Goal: Find contact information: Obtain details needed to contact an individual or organization

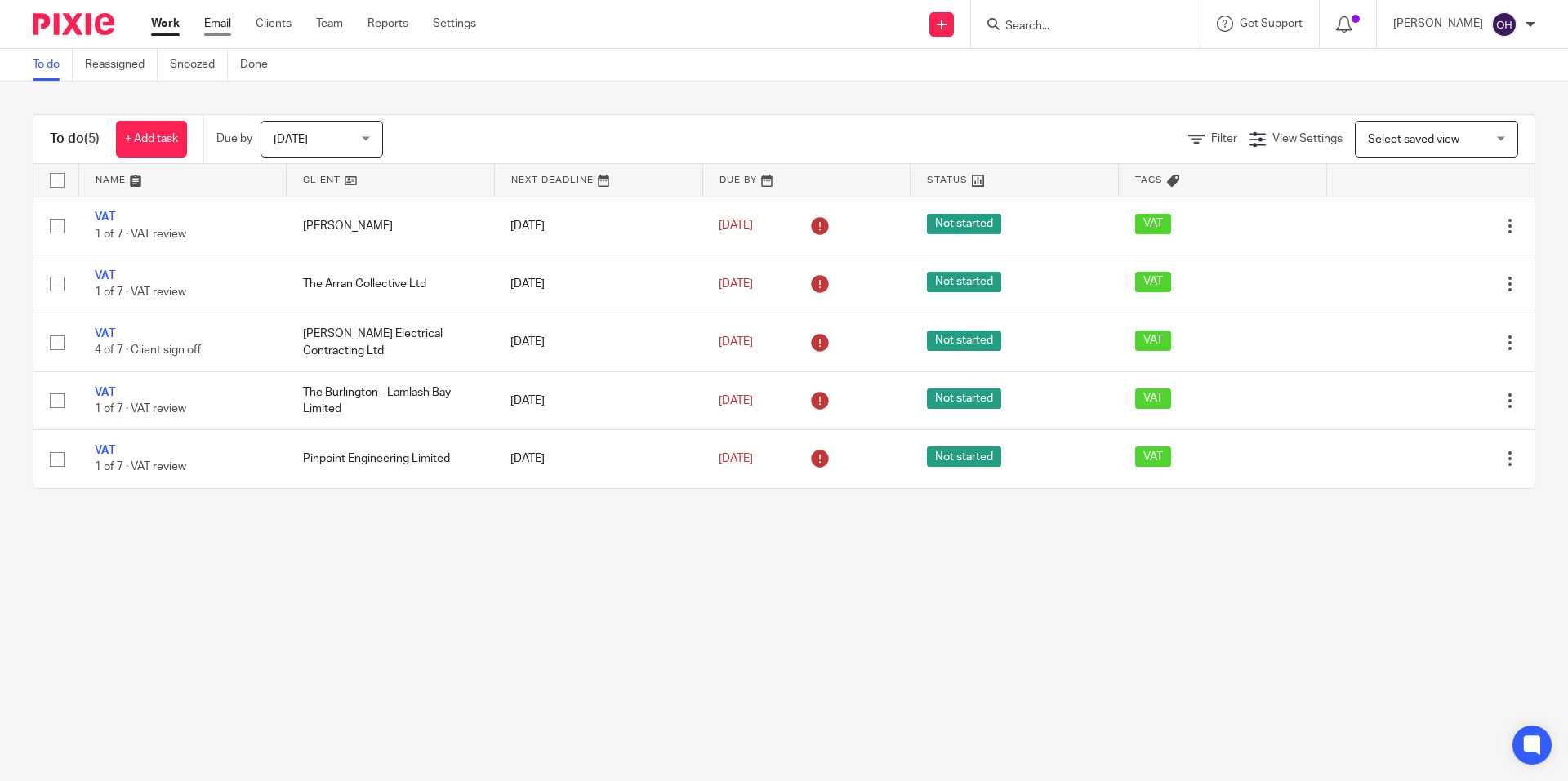
click at [210, 22] on link "Email" at bounding box center [217, 24] width 27 height 16
click at [1085, 28] on input "Search" at bounding box center [1077, 27] width 147 height 15
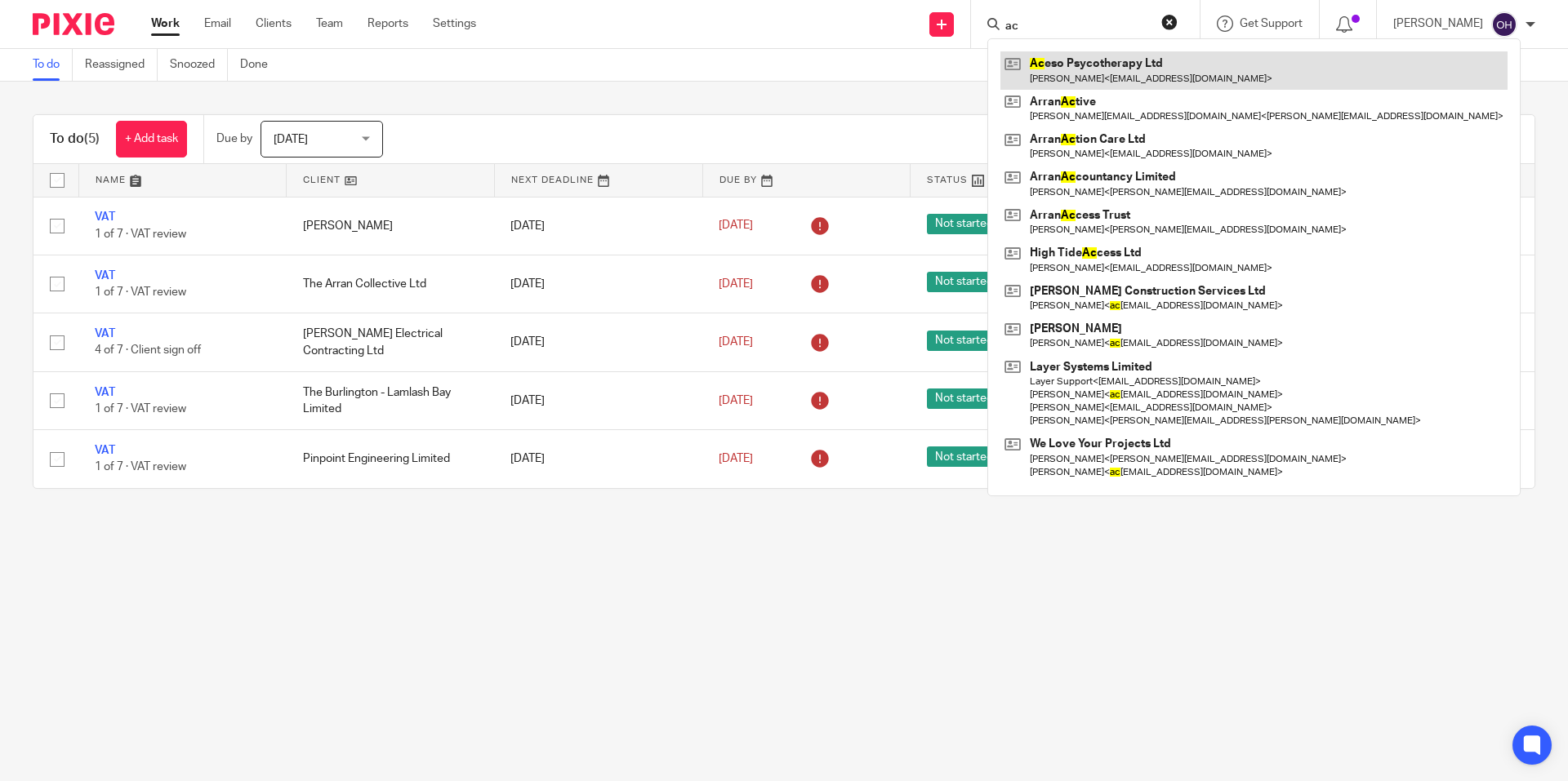
type input "ac"
click at [1098, 62] on link at bounding box center [1254, 70] width 507 height 37
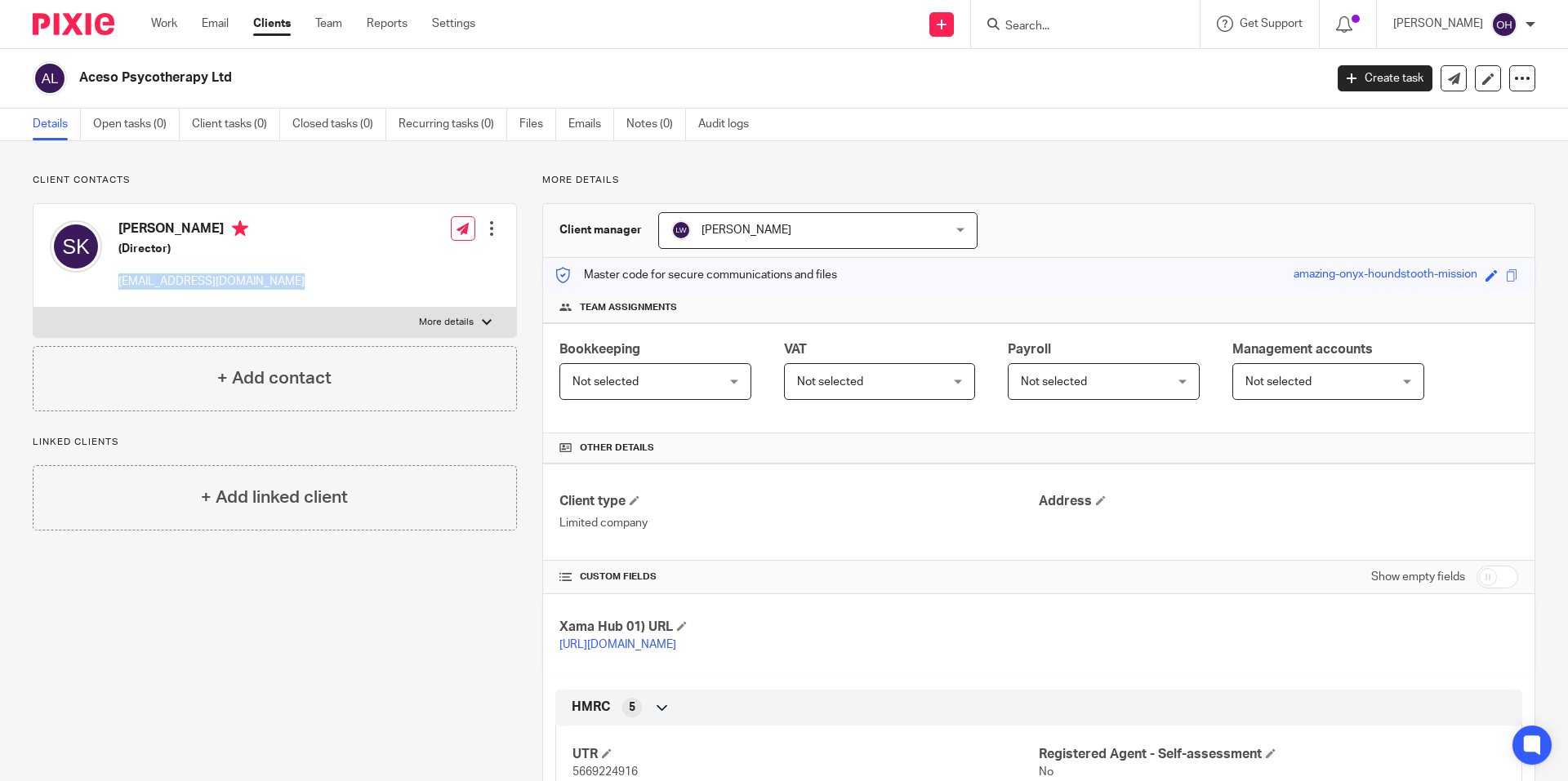
drag, startPoint x: 288, startPoint y: 280, endPoint x: 119, endPoint y: 284, distance: 169.0
click at [119, 284] on div "Susan Kernohan (Director) susankernohan@btinternet.com Edit contact Create clie…" at bounding box center [275, 255] width 483 height 104
copy p "susankernohan@btinternet.com"
click at [1062, 26] on input "Search" at bounding box center [1077, 27] width 147 height 15
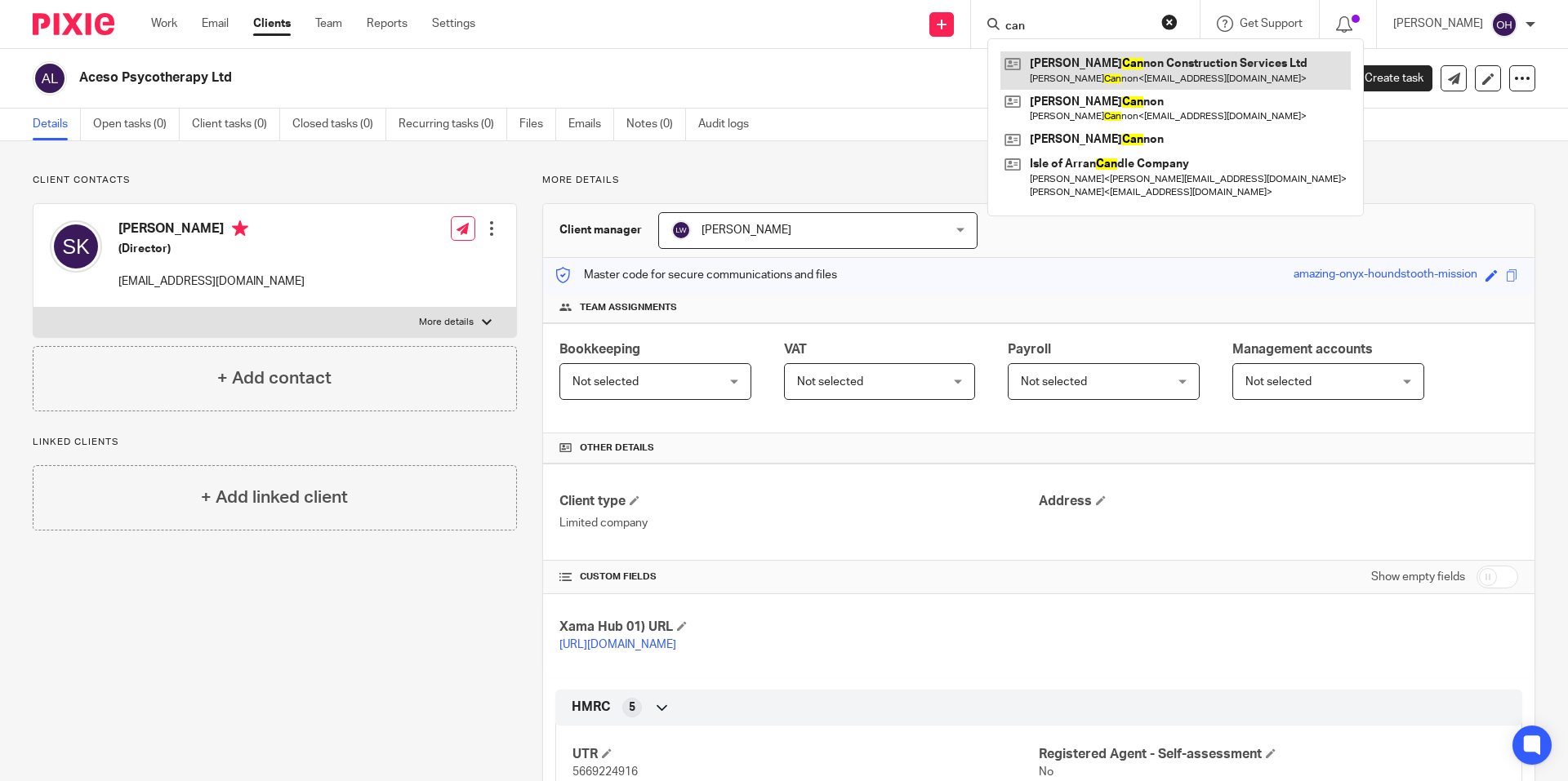
type input "can"
click at [1137, 68] on link at bounding box center [1175, 70] width 350 height 37
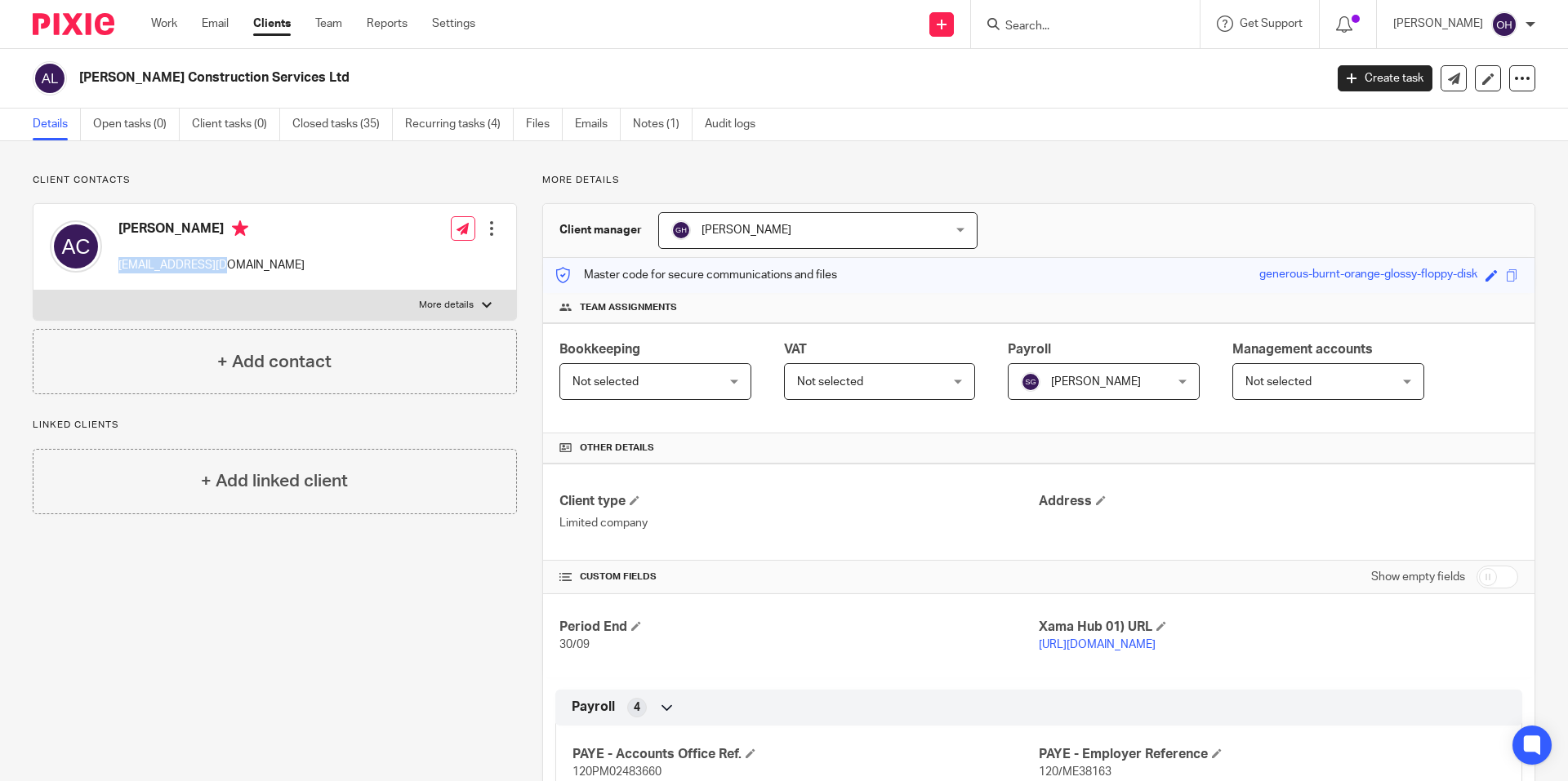
drag, startPoint x: 231, startPoint y: 263, endPoint x: 113, endPoint y: 260, distance: 118.0
click at [113, 260] on div "Adrian Cannon ac-cs@outlook.com" at bounding box center [177, 247] width 255 height 69
copy p "ac-cs@outlook.com"
click at [1070, 29] on input "Search" at bounding box center [1077, 27] width 147 height 15
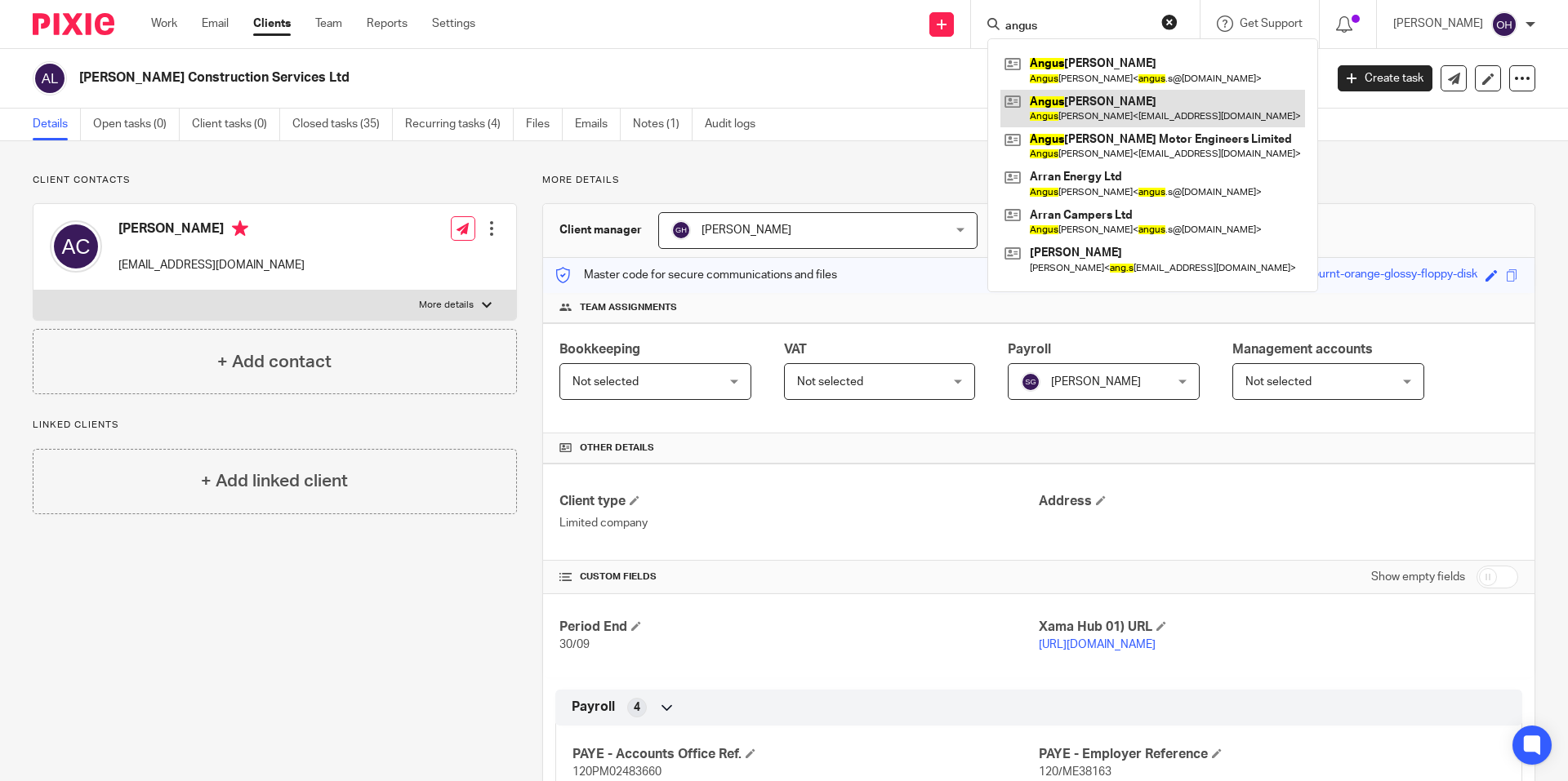
type input "angus"
click at [1095, 103] on link at bounding box center [1153, 108] width 305 height 37
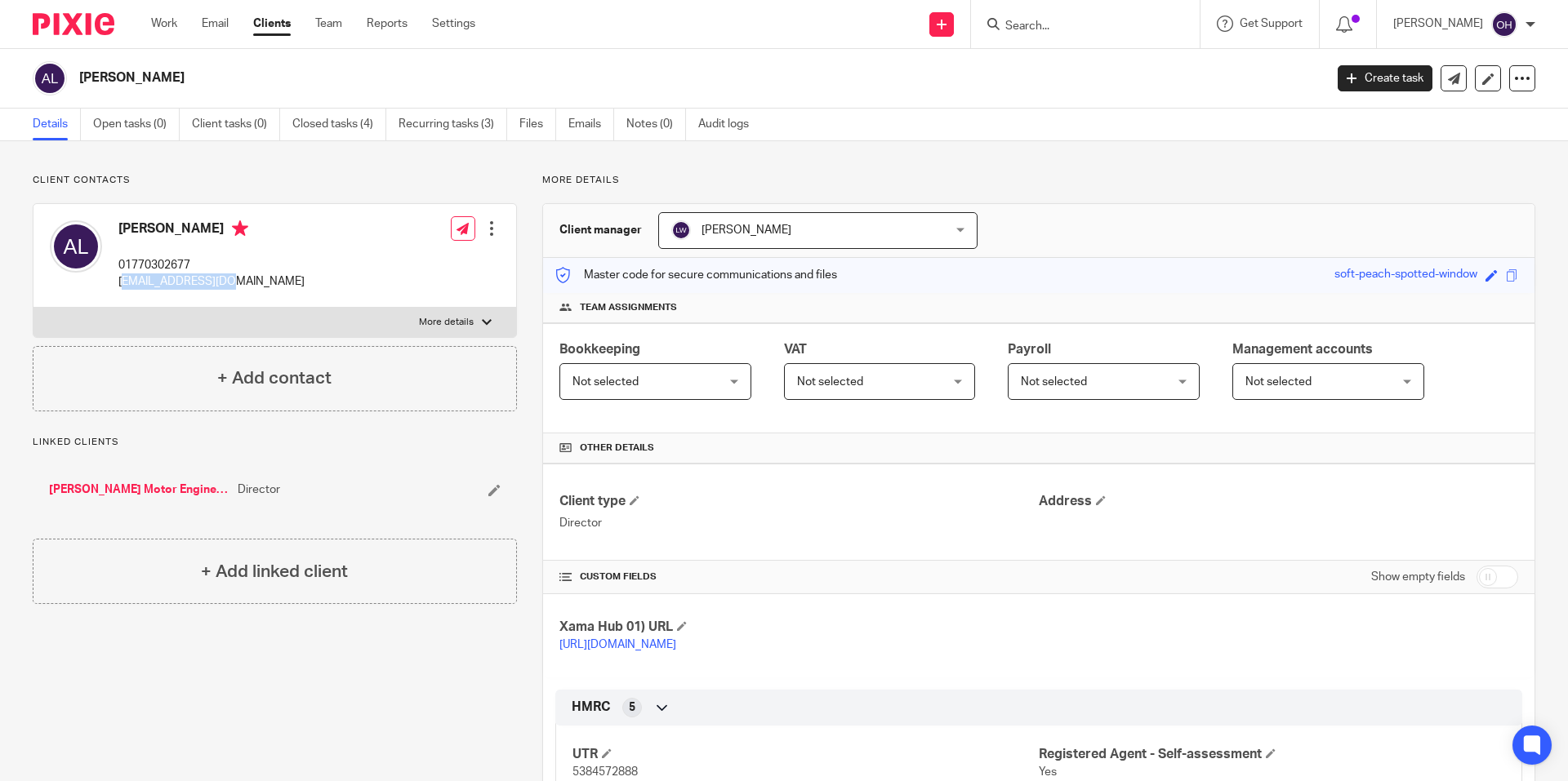
drag, startPoint x: 224, startPoint y: 282, endPoint x: 122, endPoint y: 284, distance: 102.0
click at [122, 284] on p "[EMAIL_ADDRESS][DOMAIN_NAME]" at bounding box center [212, 282] width 186 height 16
drag, startPoint x: 122, startPoint y: 284, endPoint x: 222, endPoint y: 286, distance: 100.0
click at [222, 286] on div "Angus Lambie 01770302677 contact@almeltd.uk" at bounding box center [177, 256] width 255 height 87
copy p "[EMAIL_ADDRESS][DOMAIN_NAME]"
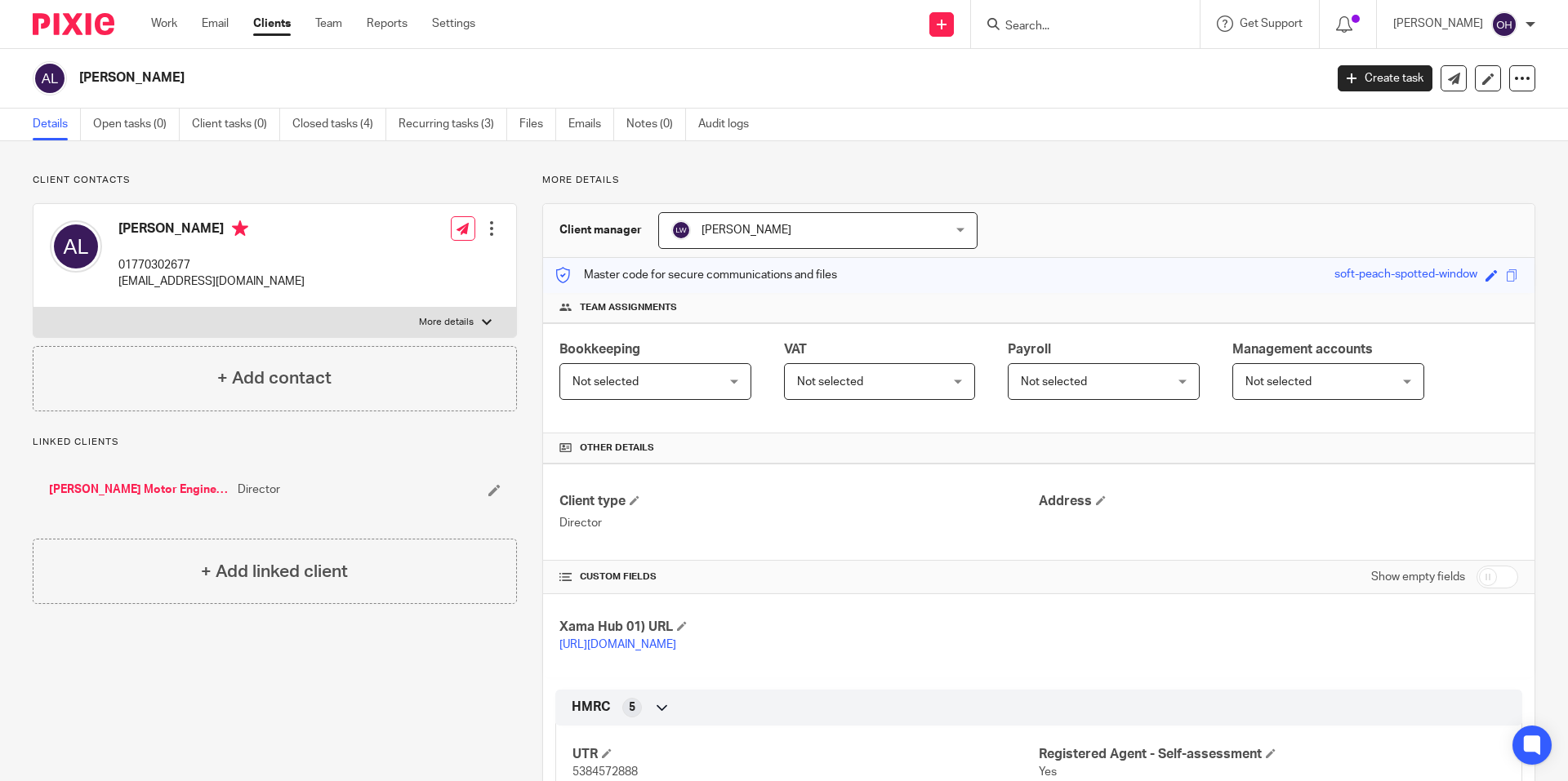
click at [1067, 20] on input "Search" at bounding box center [1077, 27] width 147 height 15
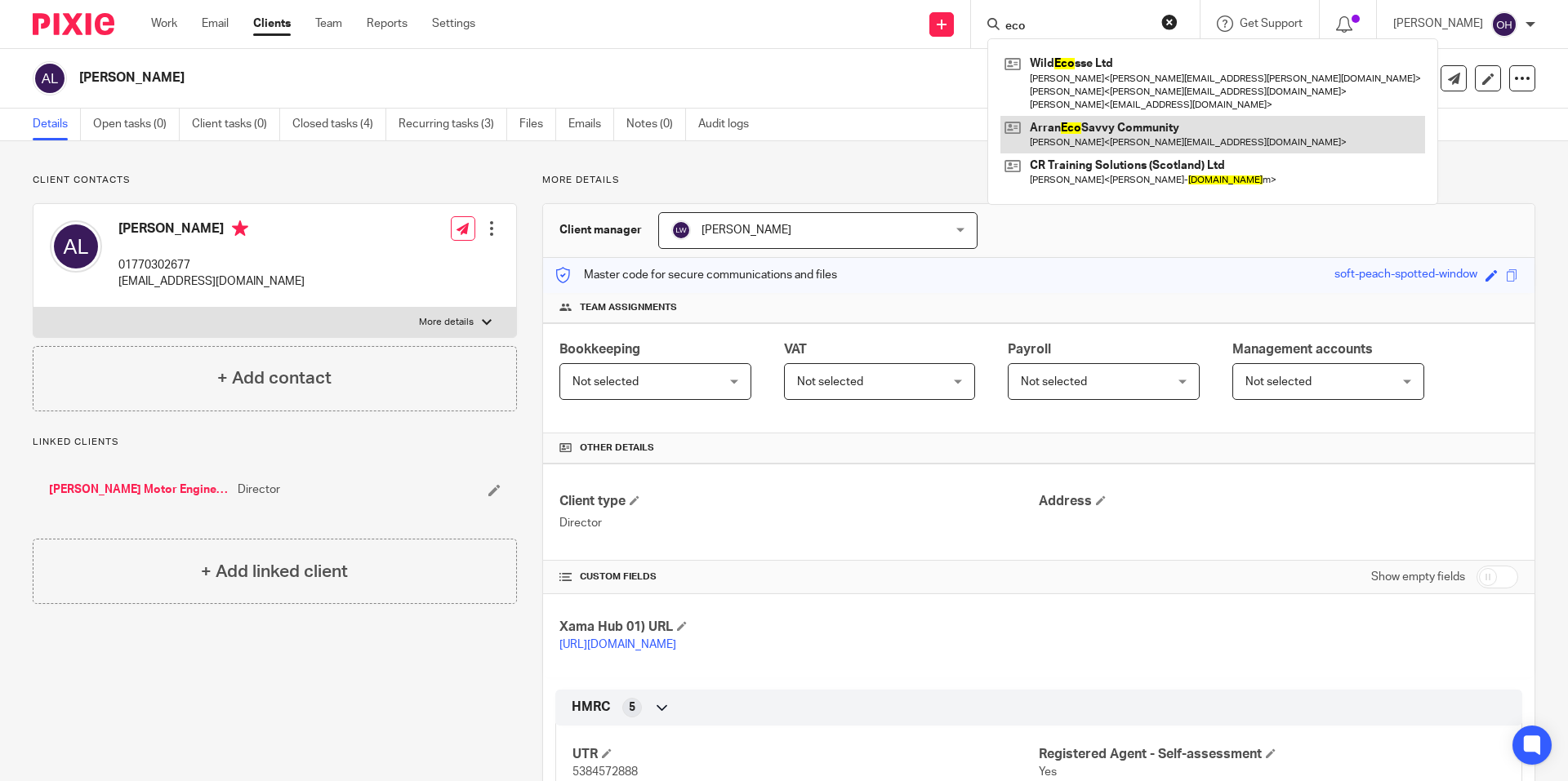
type input "eco"
click at [1102, 147] on link at bounding box center [1212, 135] width 424 height 37
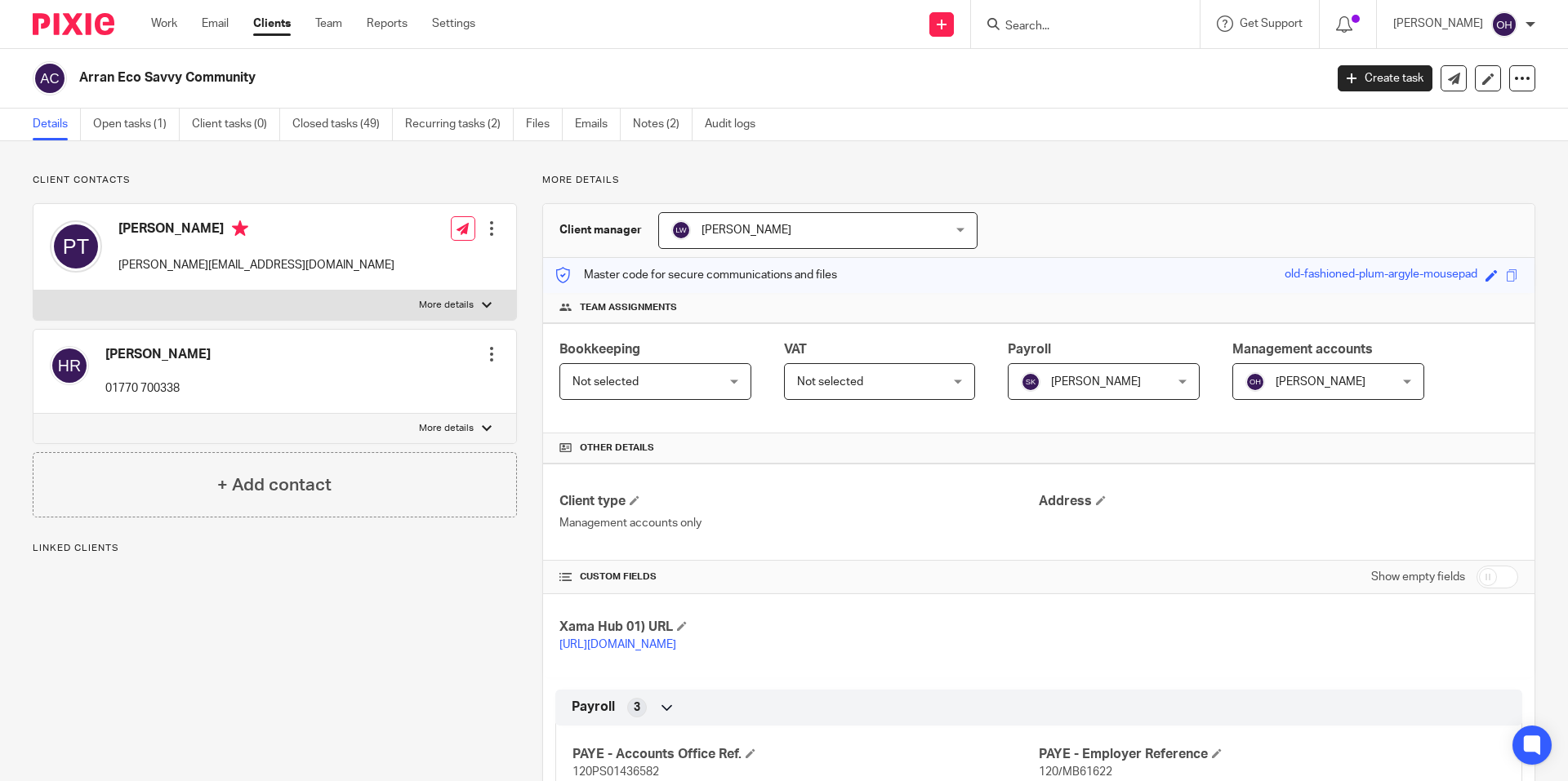
click at [485, 236] on div at bounding box center [492, 228] width 16 height 16
click at [454, 260] on link "Edit contact" at bounding box center [415, 265] width 156 height 24
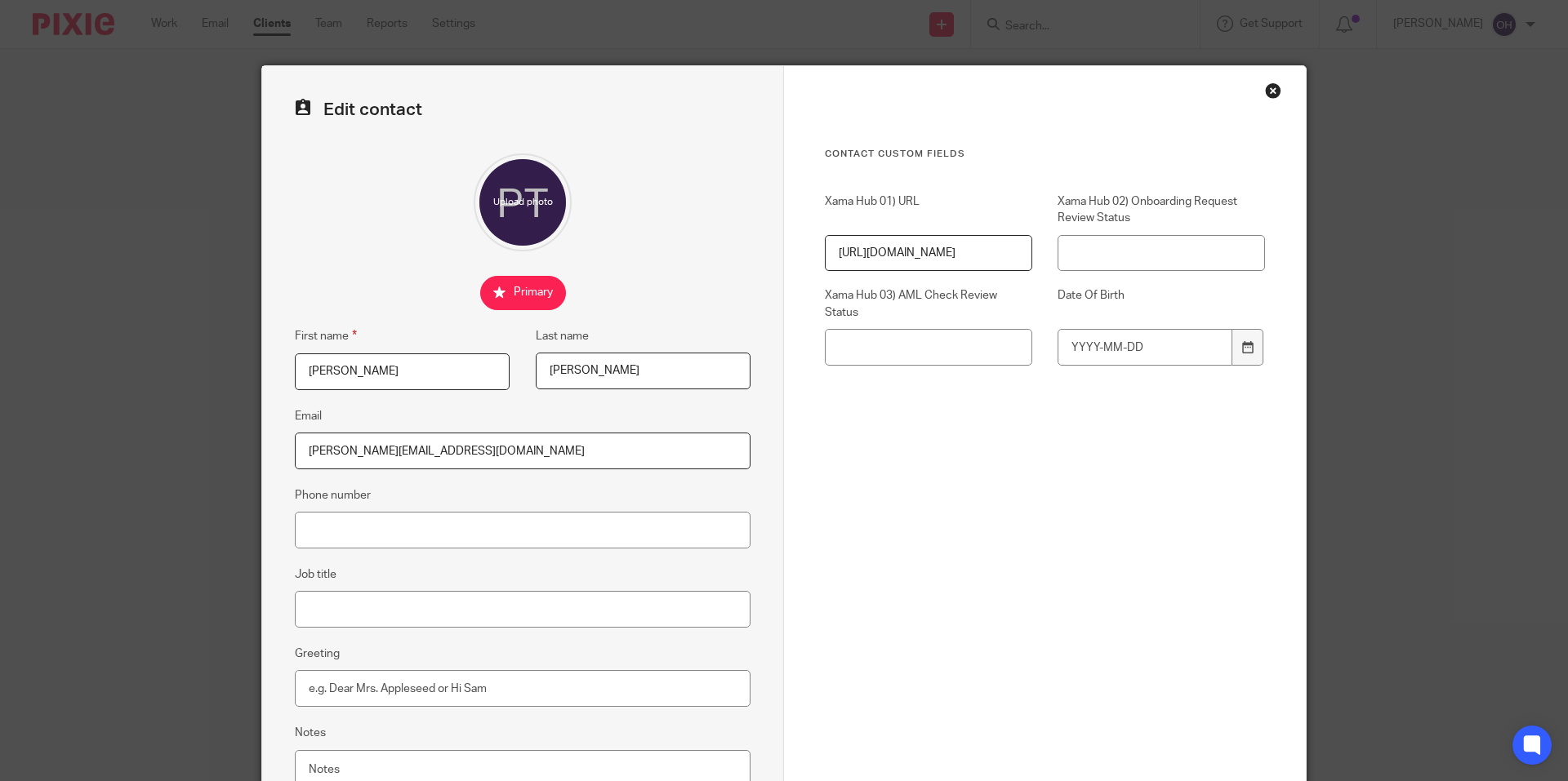
drag, startPoint x: 380, startPoint y: 391, endPoint x: 302, endPoint y: 365, distance: 82.2
click at [302, 365] on div "First name Patricia Last name Templeton" at bounding box center [509, 367] width 481 height 80
click at [345, 372] on input "Patricia" at bounding box center [402, 371] width 214 height 36
drag, startPoint x: 332, startPoint y: 371, endPoint x: 232, endPoint y: 354, distance: 101.4
click at [232, 354] on div "Edit contact First name Patricia Last name Templeton Email patricia@arranecosav…" at bounding box center [784, 390] width 1568 height 781
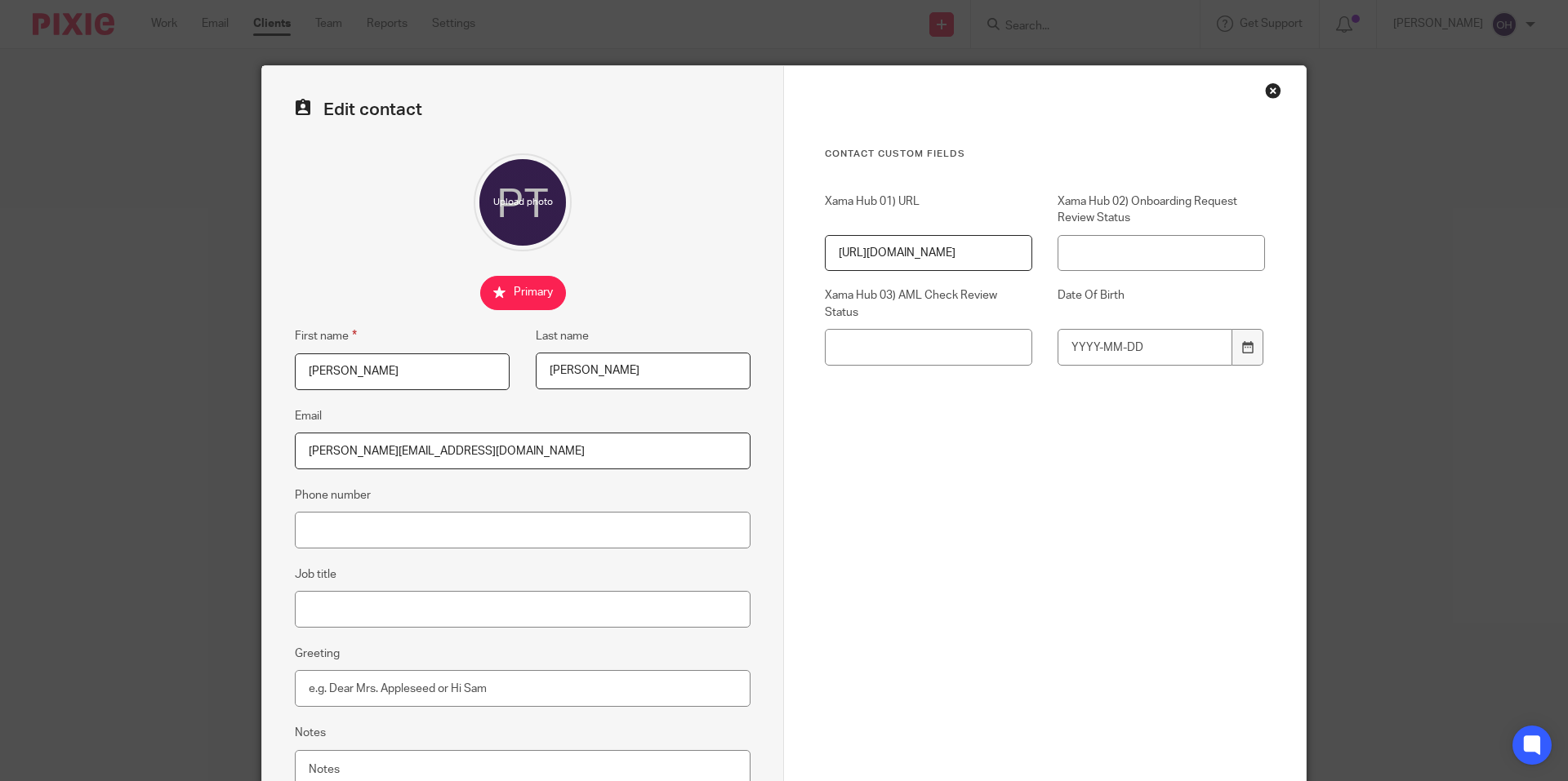
type input "Hilary"
type input "Maguire"
drag, startPoint x: 341, startPoint y: 447, endPoint x: 230, endPoint y: 441, distance: 111.2
click at [230, 441] on div "Edit contact First name Hilary Last name Maguire Email patricia@arranecosavvy.o…" at bounding box center [784, 390] width 1568 height 781
drag, startPoint x: 475, startPoint y: 453, endPoint x: 289, endPoint y: 423, distance: 188.4
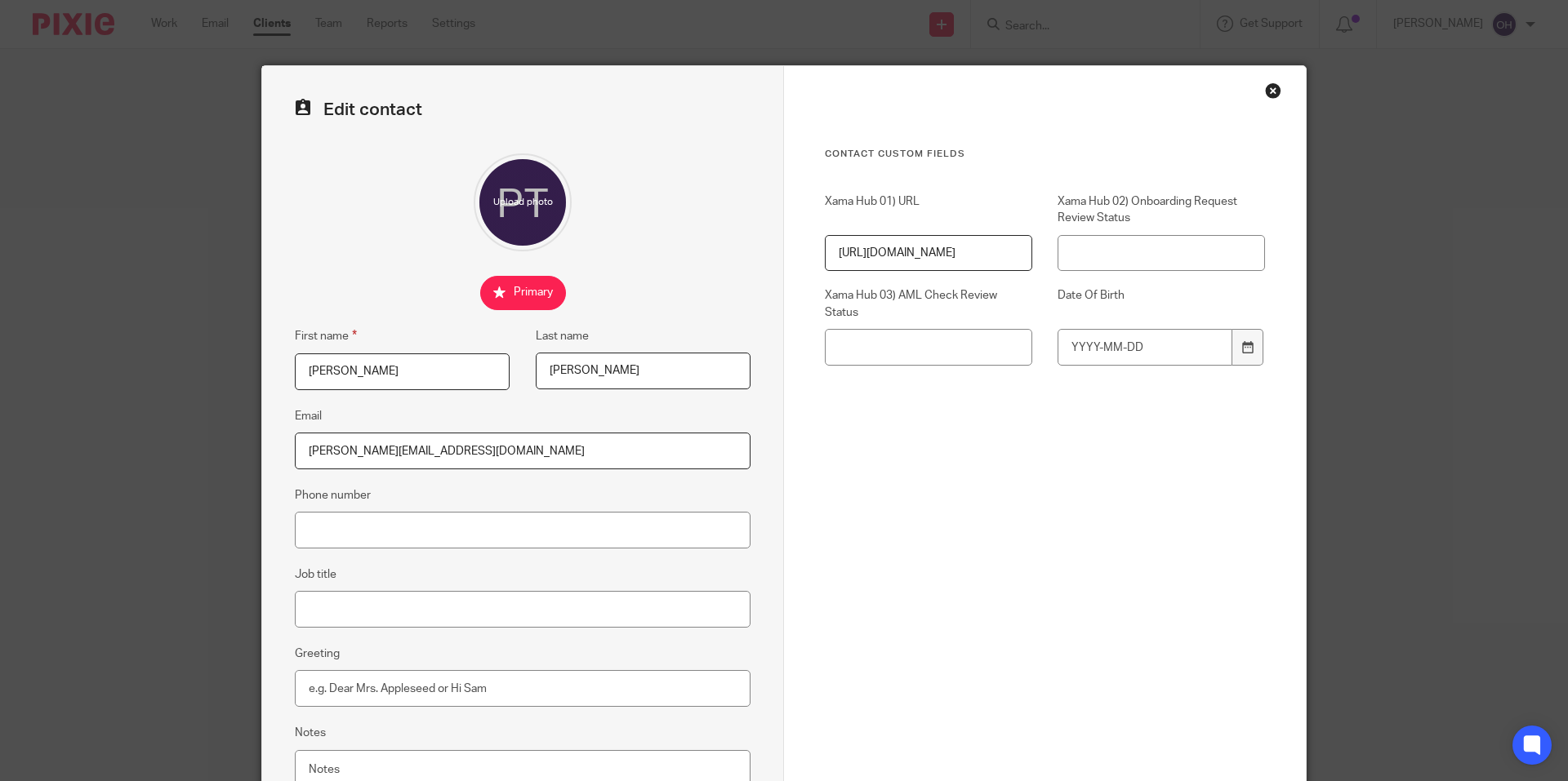
click at [295, 423] on fieldset "Email hilary@arranecosavvy.org.uk" at bounding box center [523, 437] width 455 height 63
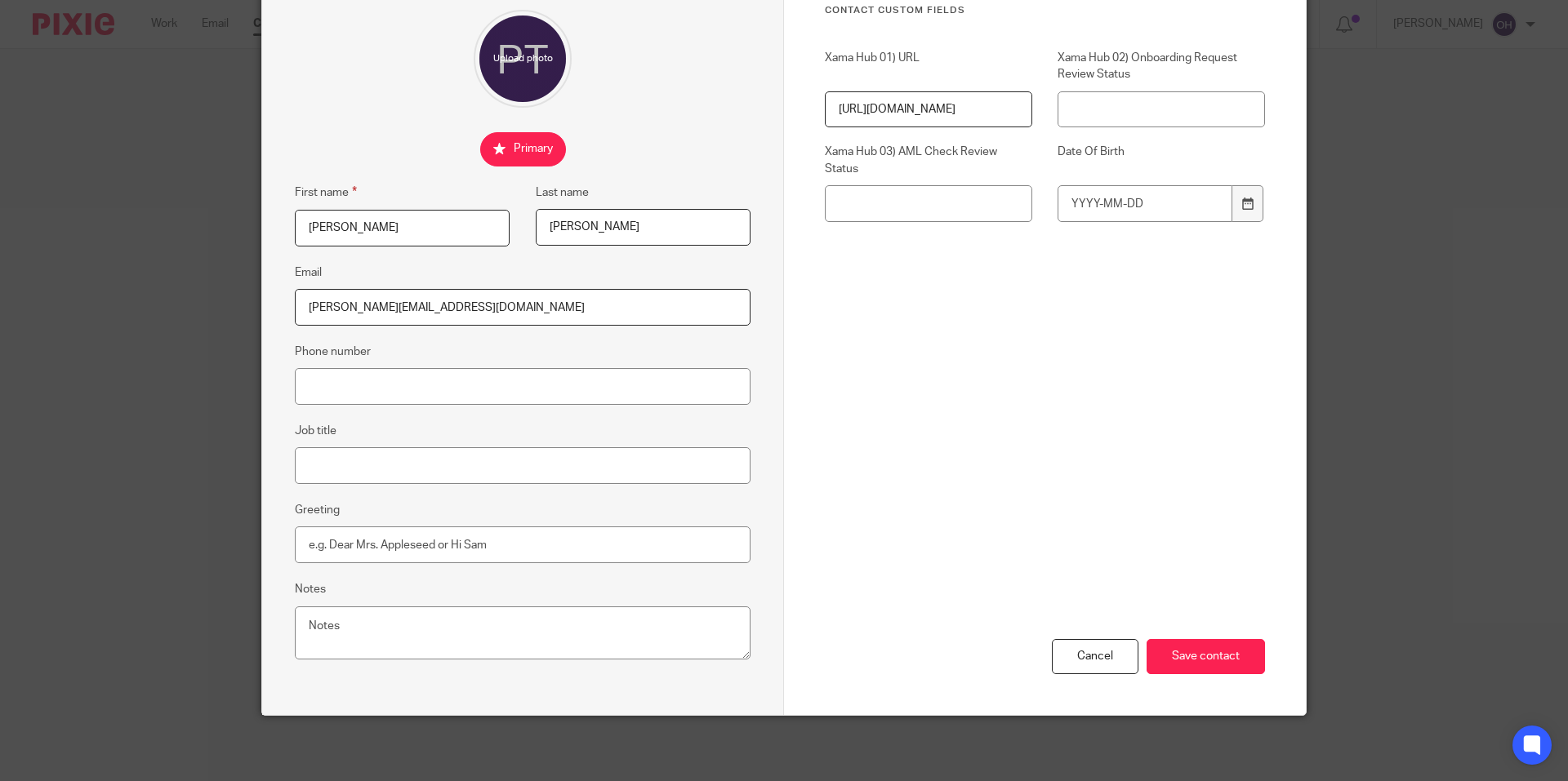
scroll to position [143, 0]
type input "hilary@arranecosavvy.org.uk"
click at [1204, 644] on input "Save contact" at bounding box center [1206, 657] width 119 height 35
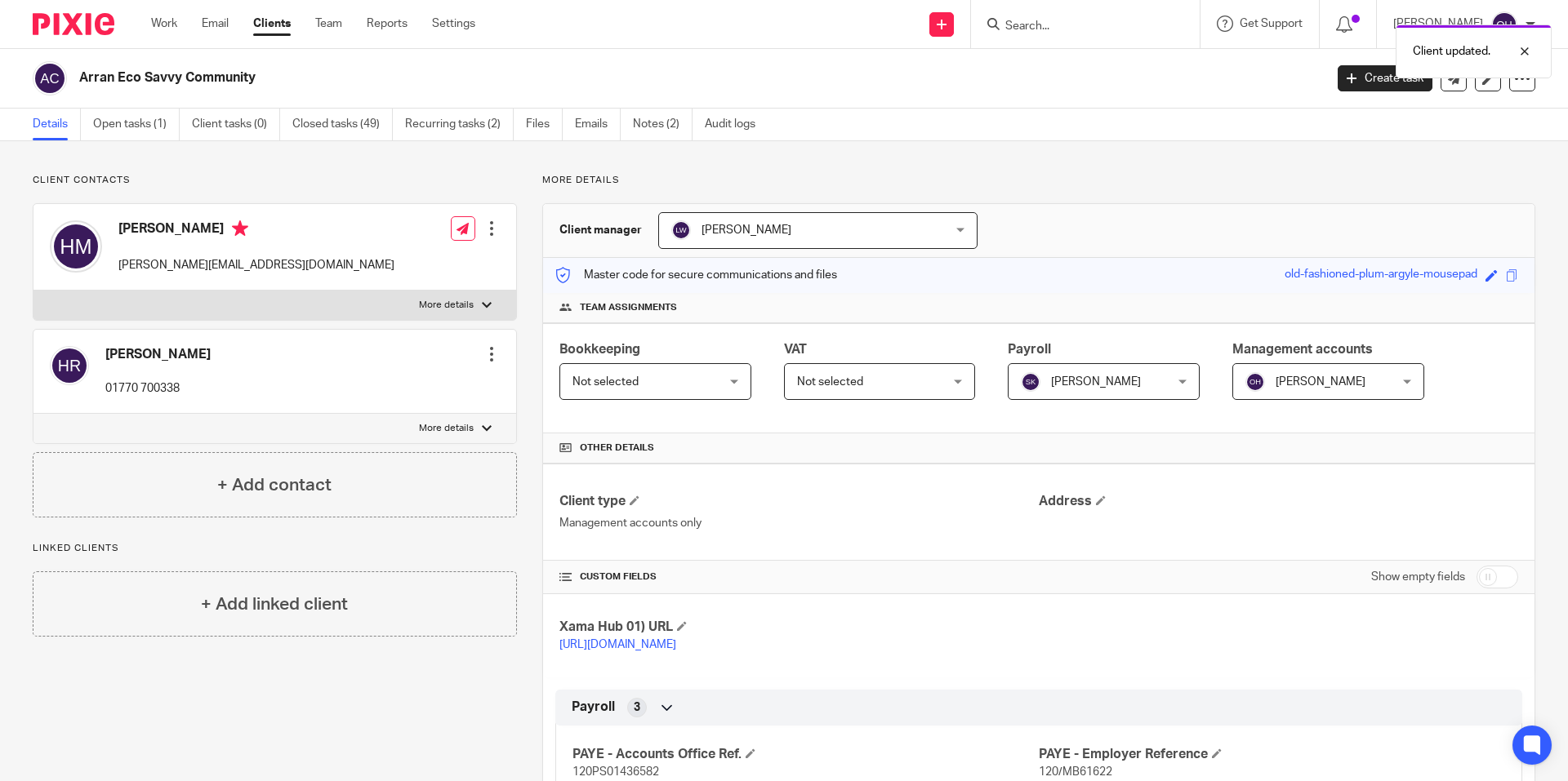
click at [1065, 16] on div "Client updated." at bounding box center [1168, 47] width 768 height 62
click at [1055, 26] on div "Client updated." at bounding box center [1168, 47] width 768 height 62
click at [1525, 47] on div at bounding box center [1512, 51] width 44 height 19
click at [1074, 25] on input "Search" at bounding box center [1077, 27] width 147 height 15
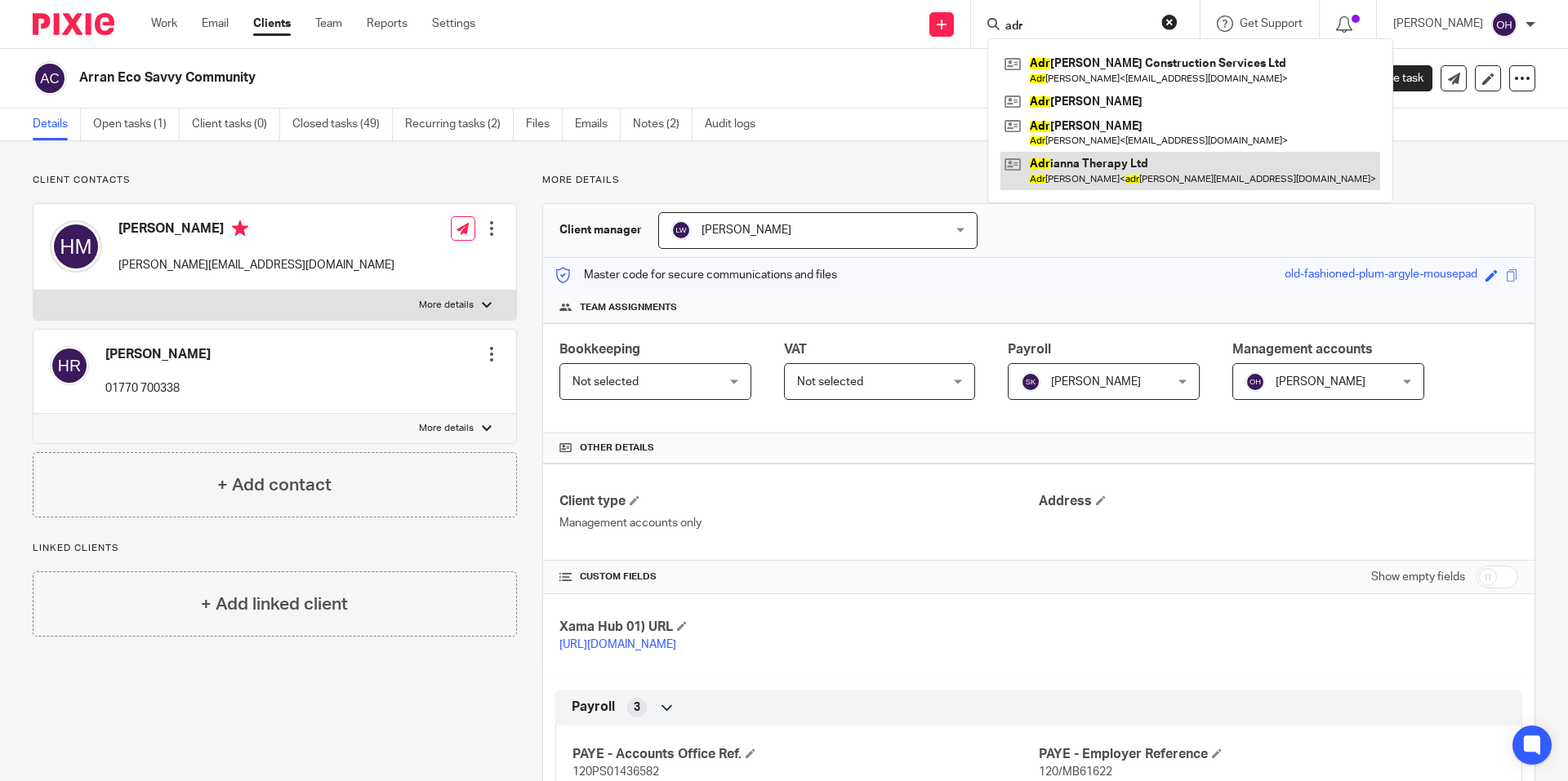
type input "adr"
click at [1102, 163] on link at bounding box center [1190, 170] width 380 height 37
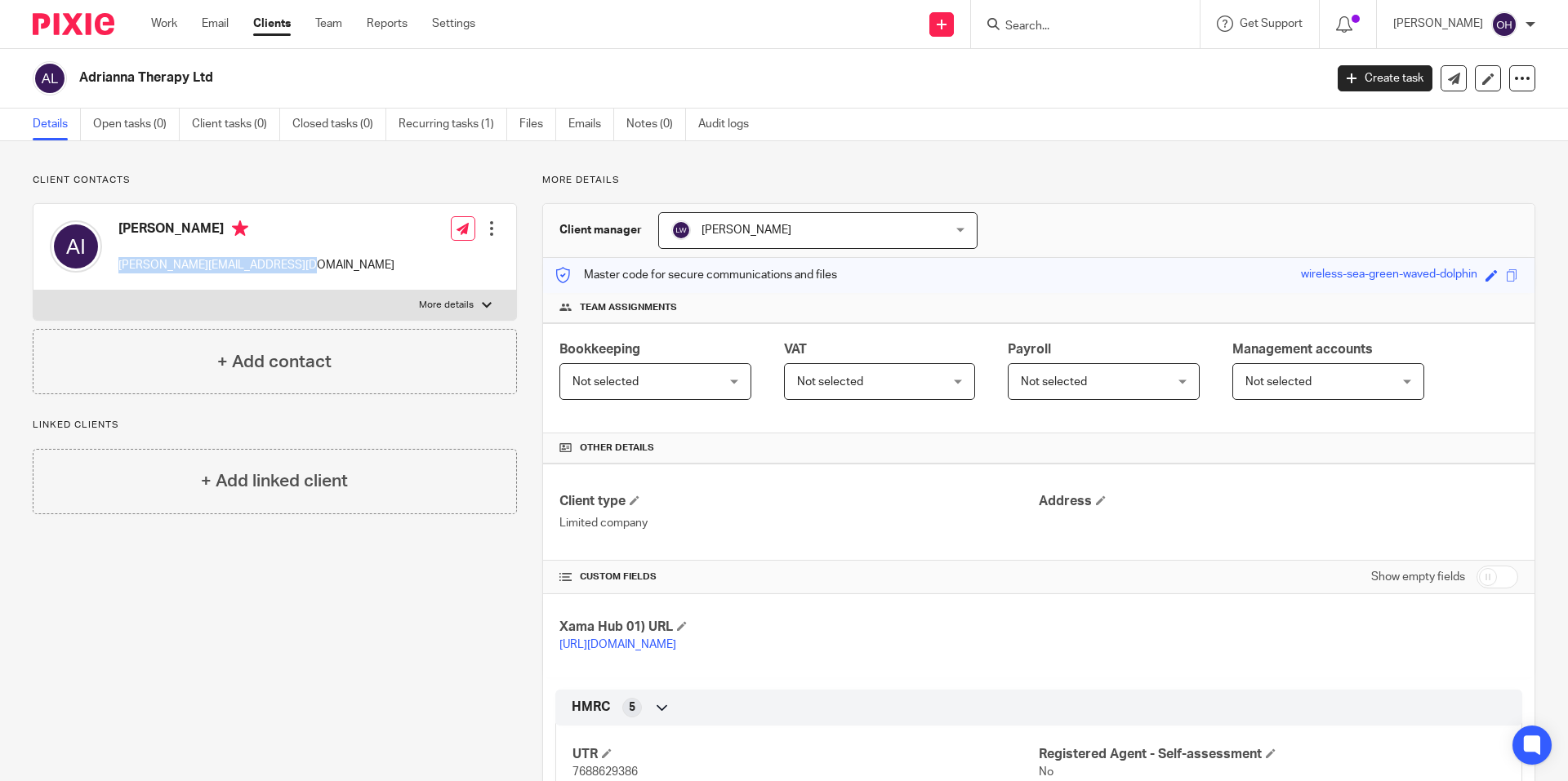
drag, startPoint x: 299, startPoint y: 267, endPoint x: 116, endPoint y: 257, distance: 183.3
click at [116, 257] on div "Adrianna Irvine adrianna.irvine@googlemail.com Edit contact Create client from …" at bounding box center [275, 247] width 483 height 87
copy p "adrianna.irvine@googlemail.com"
drag, startPoint x: 118, startPoint y: 227, endPoint x: 213, endPoint y: 237, distance: 95.5
click at [213, 237] on div "Adrianna Irvine adrianna.irvine@googlemail.com" at bounding box center [221, 247] width 345 height 69
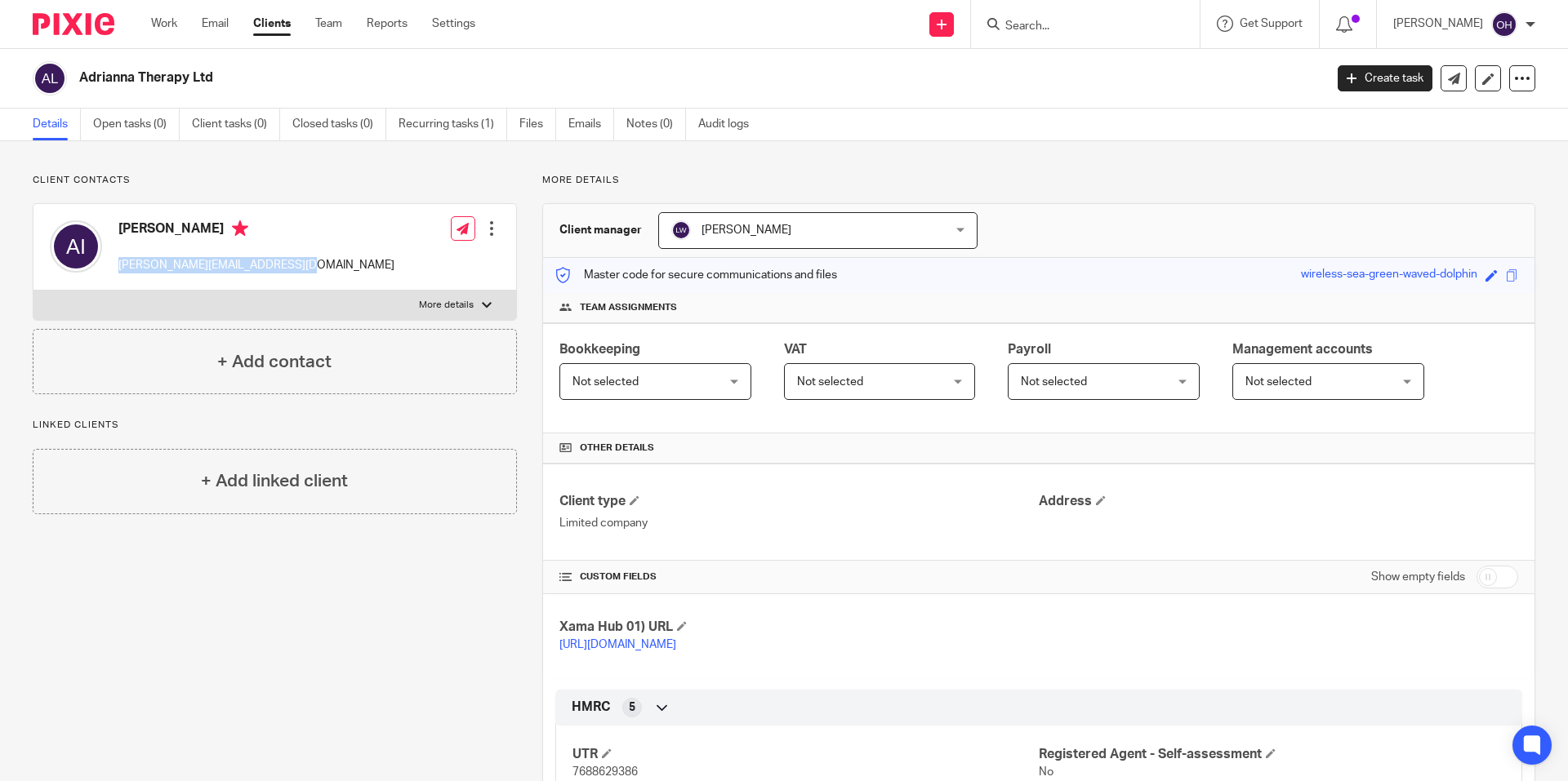
copy h4 "Adrianna Irvine"
click at [1050, 22] on input "Search" at bounding box center [1077, 27] width 147 height 15
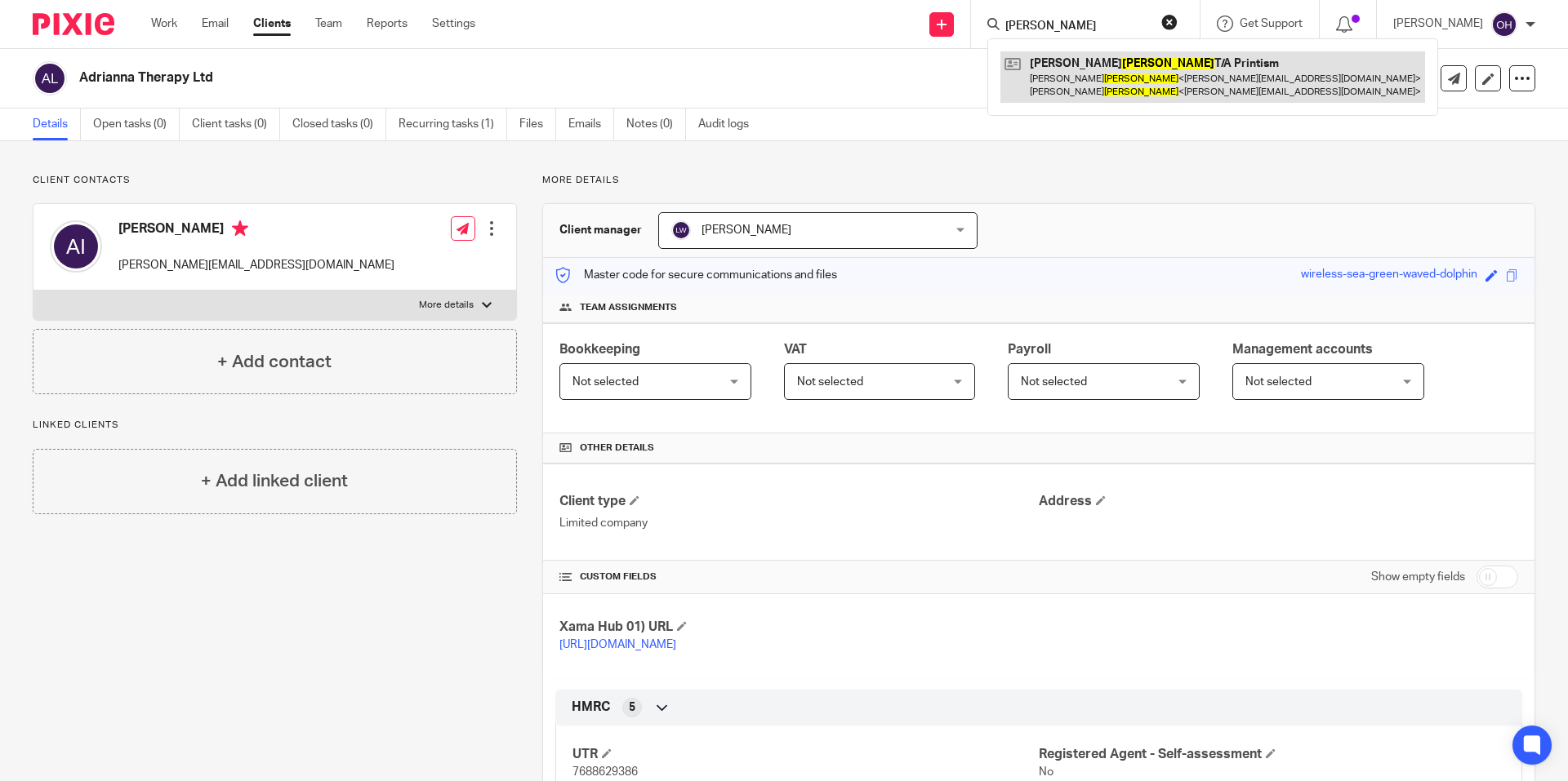
type input "foster"
click at [1129, 78] on link at bounding box center [1212, 76] width 424 height 50
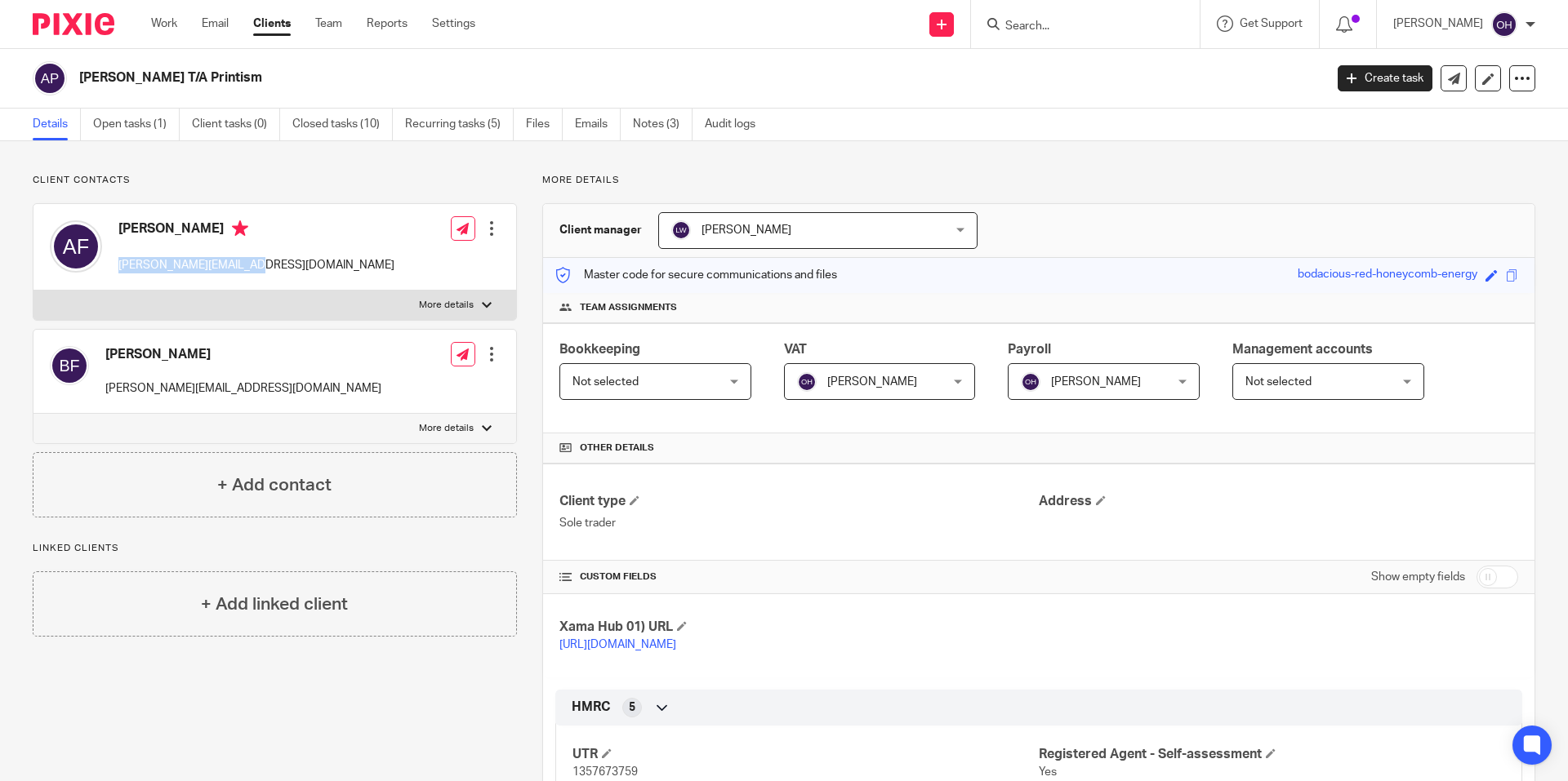
drag, startPoint x: 241, startPoint y: 265, endPoint x: 119, endPoint y: 264, distance: 122.0
click at [119, 264] on div "Alan Foster alan@printism-uk.co.uk Edit contact Create client from contact Expo…" at bounding box center [275, 247] width 483 height 87
copy p "alan@printism-uk.co.uk"
click at [1066, 24] on input "Search" at bounding box center [1077, 27] width 147 height 15
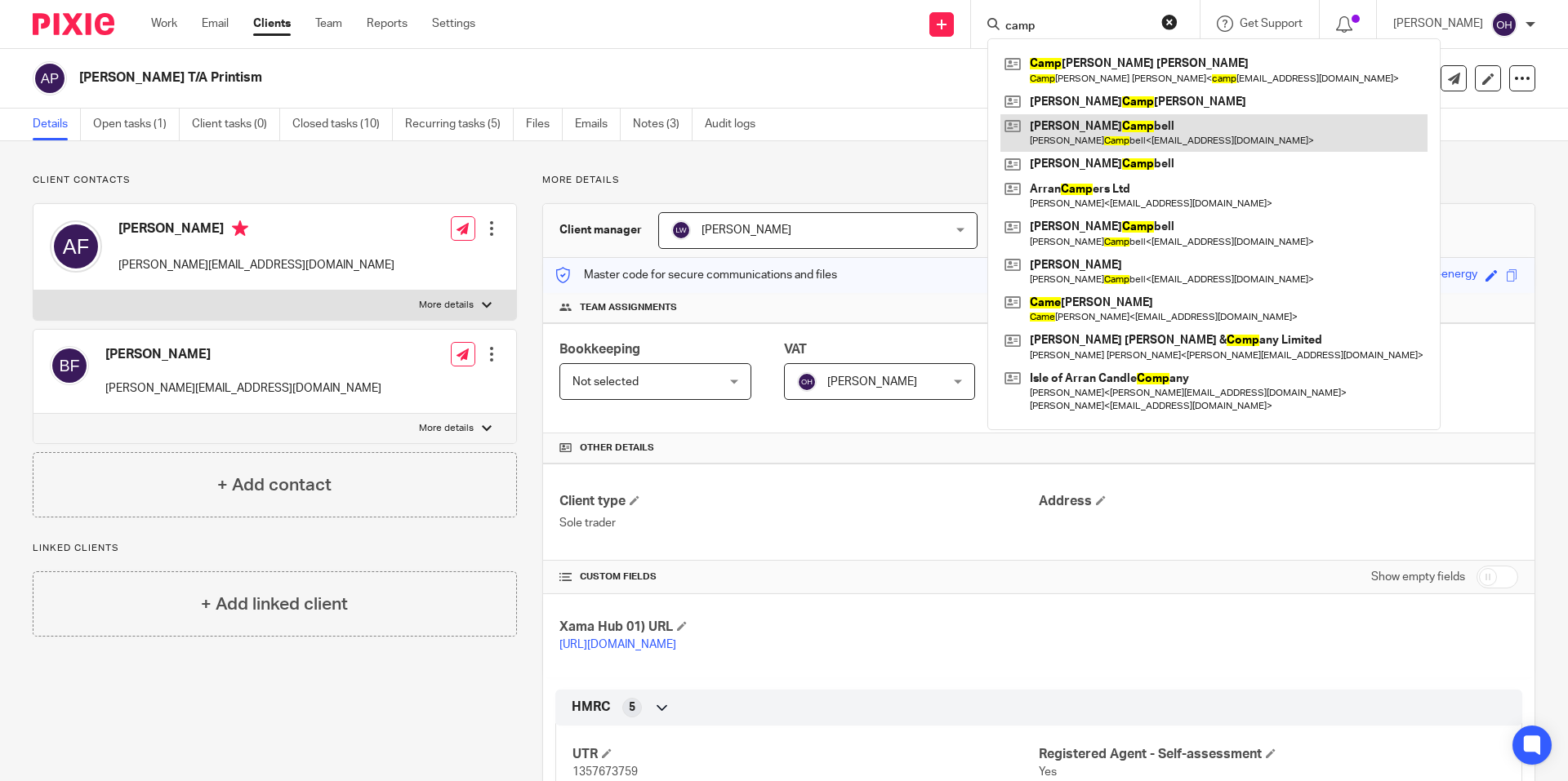
type input "camp"
click at [1091, 124] on link at bounding box center [1214, 133] width 427 height 37
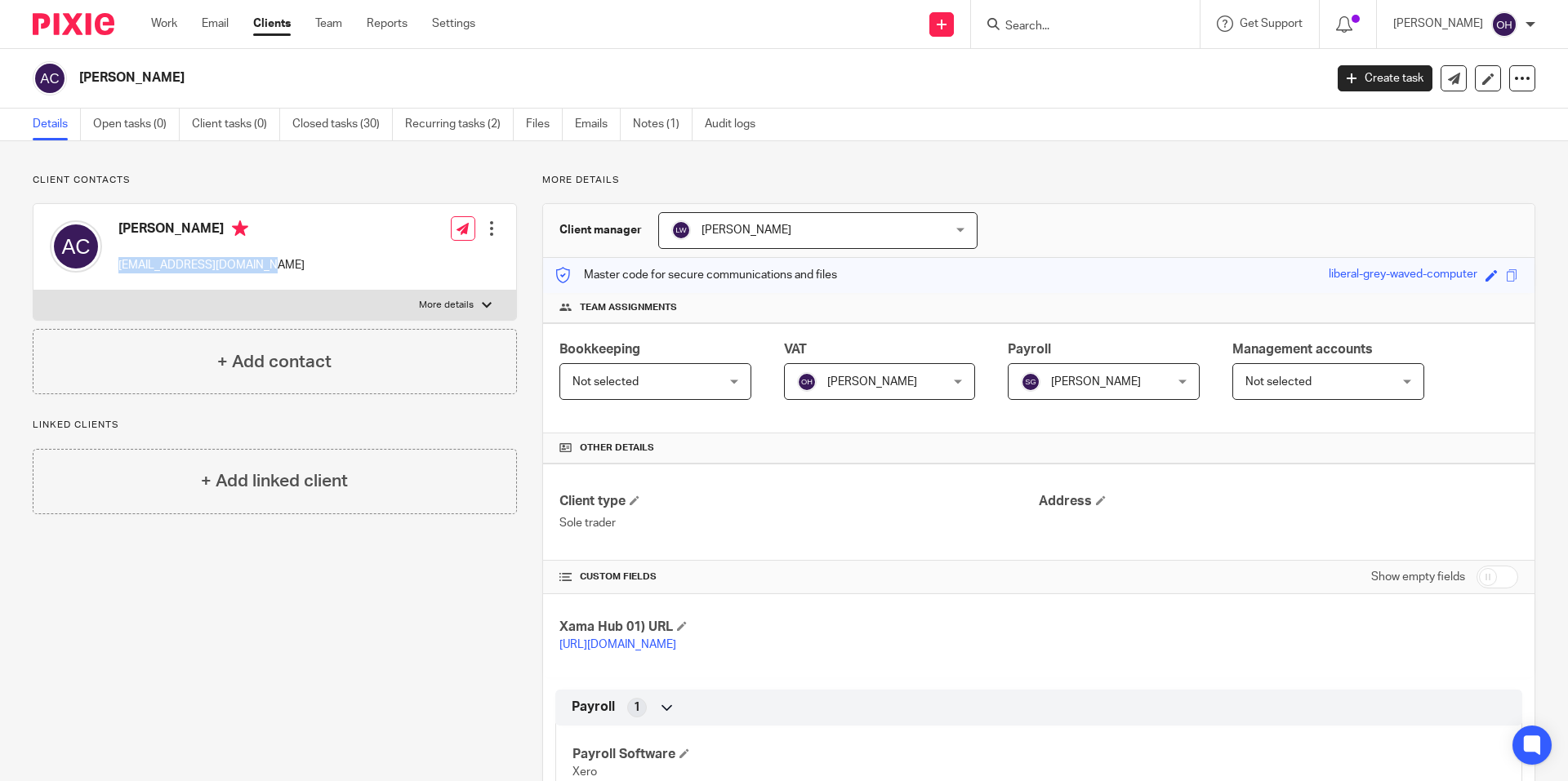
drag, startPoint x: 254, startPoint y: 266, endPoint x: 119, endPoint y: 270, distance: 135.1
click at [119, 270] on p "[EMAIL_ADDRESS][DOMAIN_NAME]" at bounding box center [212, 265] width 186 height 16
copy p "[EMAIL_ADDRESS][DOMAIN_NAME]"
click at [1067, 16] on form at bounding box center [1091, 24] width 174 height 20
click at [1049, 23] on input "Search" at bounding box center [1077, 27] width 147 height 15
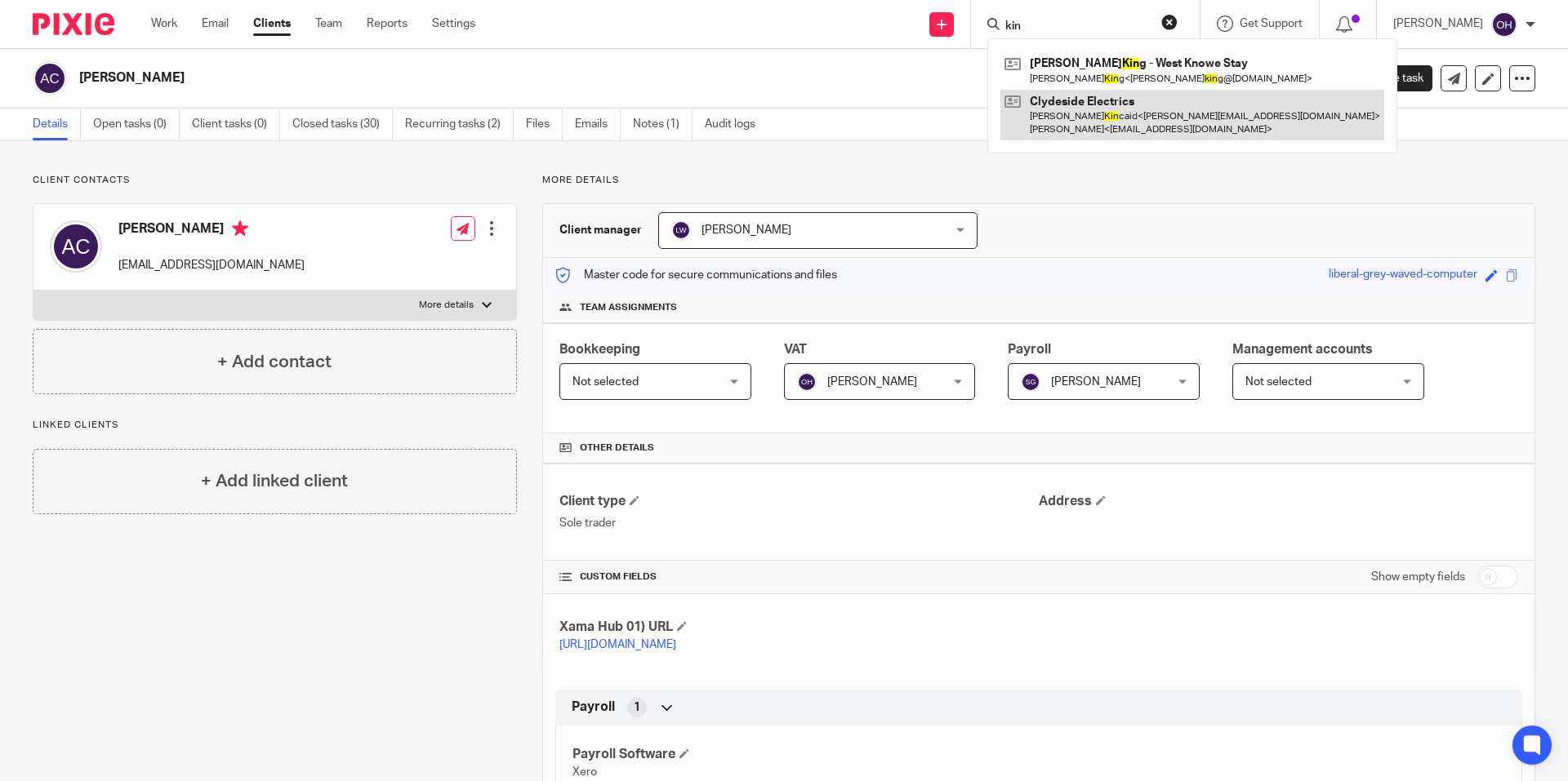
type input "kin"
click at [1100, 116] on link at bounding box center [1192, 114] width 384 height 50
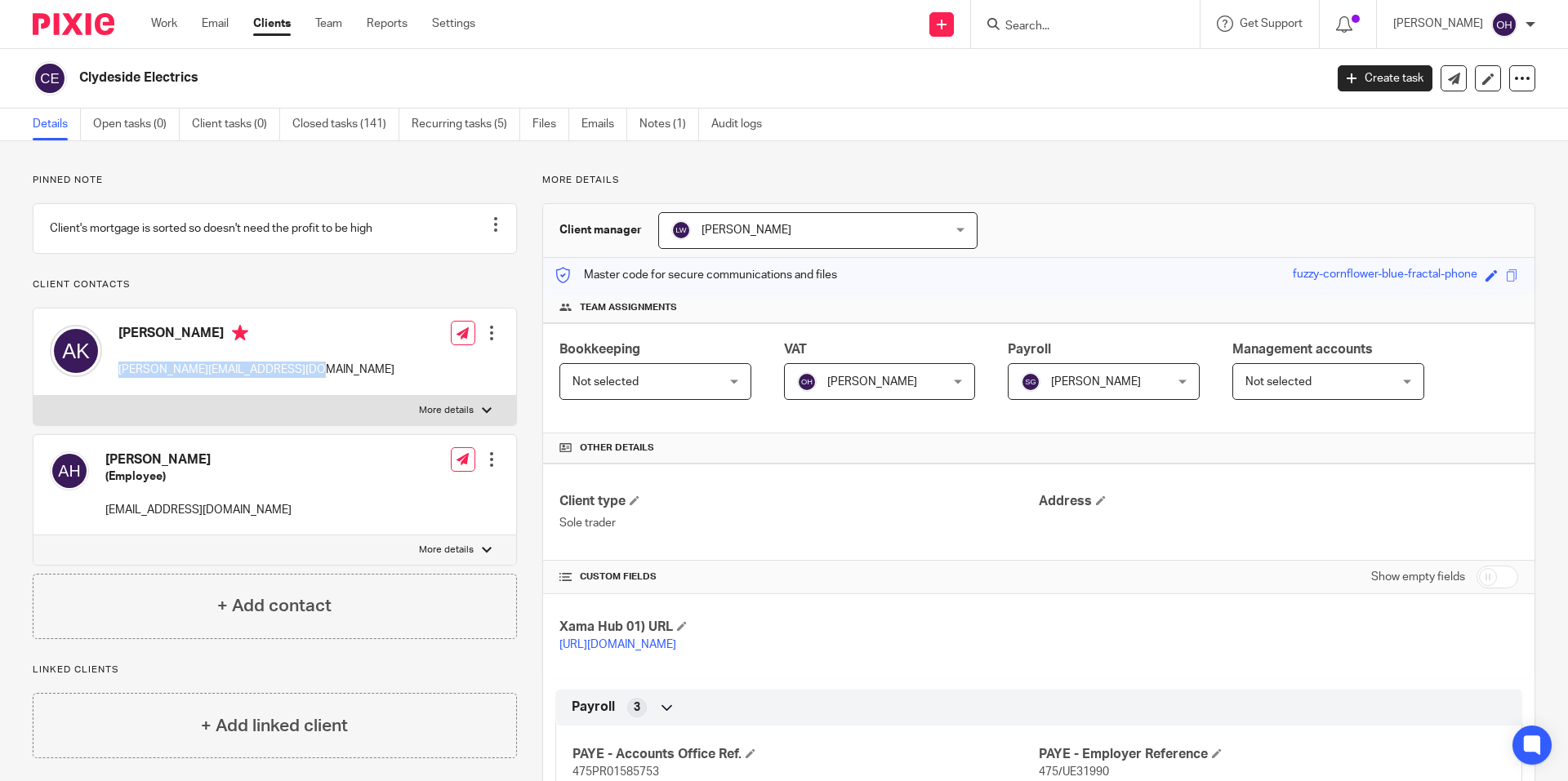
drag, startPoint x: 296, startPoint y: 389, endPoint x: 120, endPoint y: 387, distance: 176.0
click at [120, 387] on div "[PERSON_NAME] [PERSON_NAME][EMAIL_ADDRESS][DOMAIN_NAME] Edit contact Create cli…" at bounding box center [275, 352] width 483 height 87
copy p "[PERSON_NAME][EMAIL_ADDRESS][DOMAIN_NAME]"
click at [1070, 32] on input "Search" at bounding box center [1077, 27] width 147 height 15
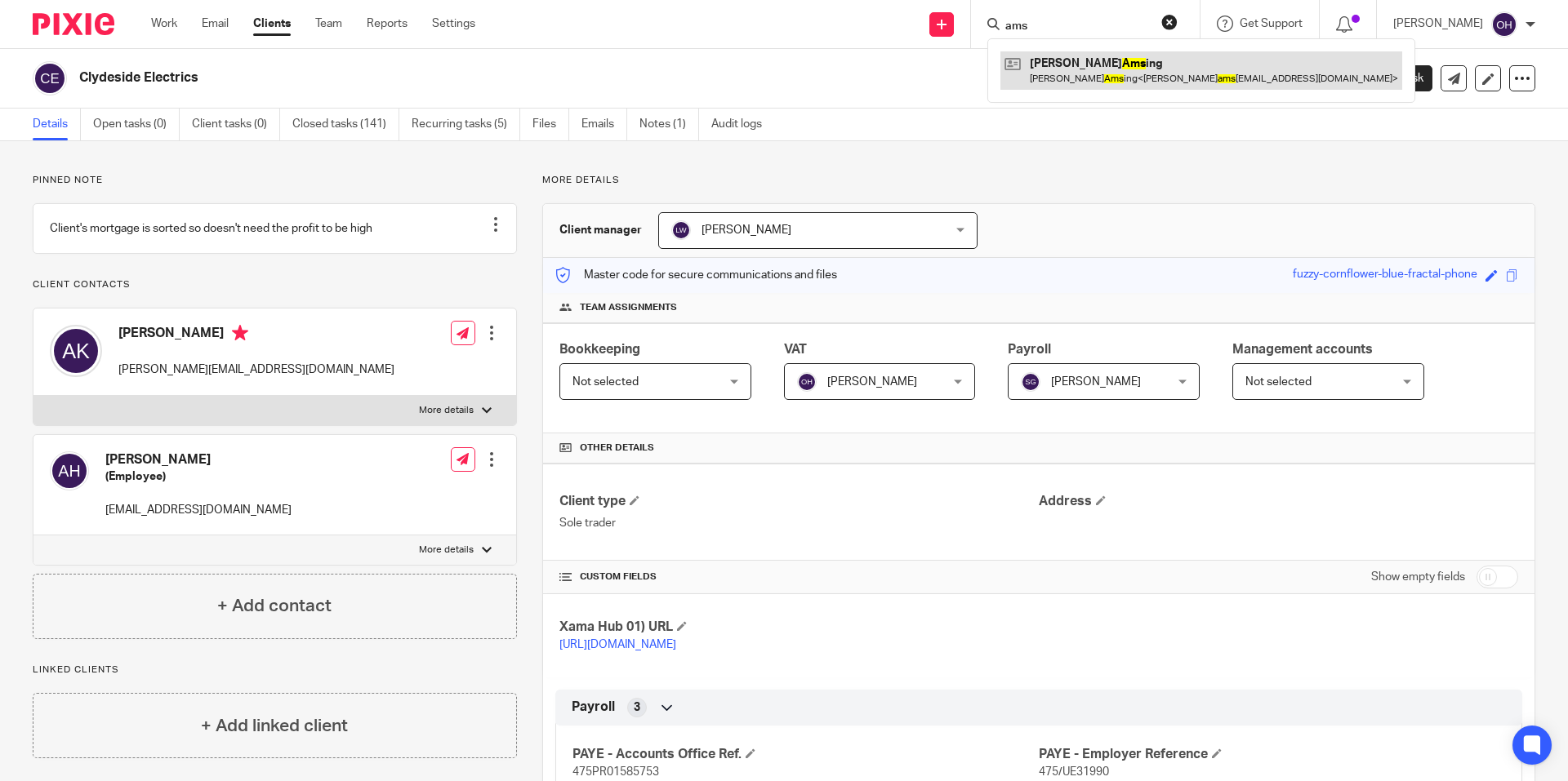
type input "ams"
click at [1091, 79] on link at bounding box center [1201, 70] width 402 height 37
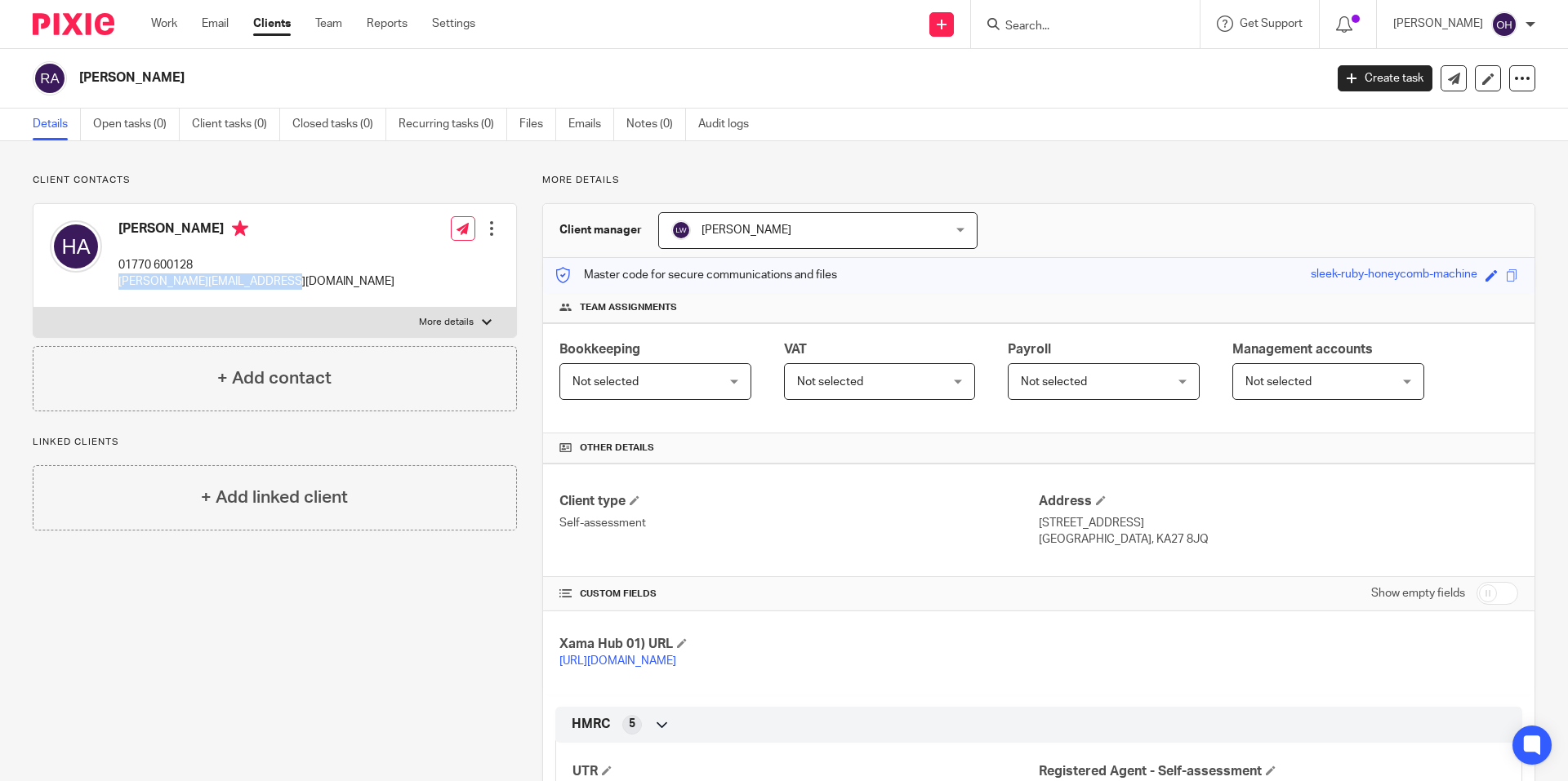
drag, startPoint x: 292, startPoint y: 286, endPoint x: 119, endPoint y: 286, distance: 173.0
click at [119, 286] on div "[PERSON_NAME] 01770 600128 [PERSON_NAME][EMAIL_ADDRESS][DOMAIN_NAME] Edit conta…" at bounding box center [275, 255] width 483 height 104
copy p "[PERSON_NAME][EMAIL_ADDRESS][DOMAIN_NAME]"
click at [1062, 34] on input "Search" at bounding box center [1077, 27] width 147 height 15
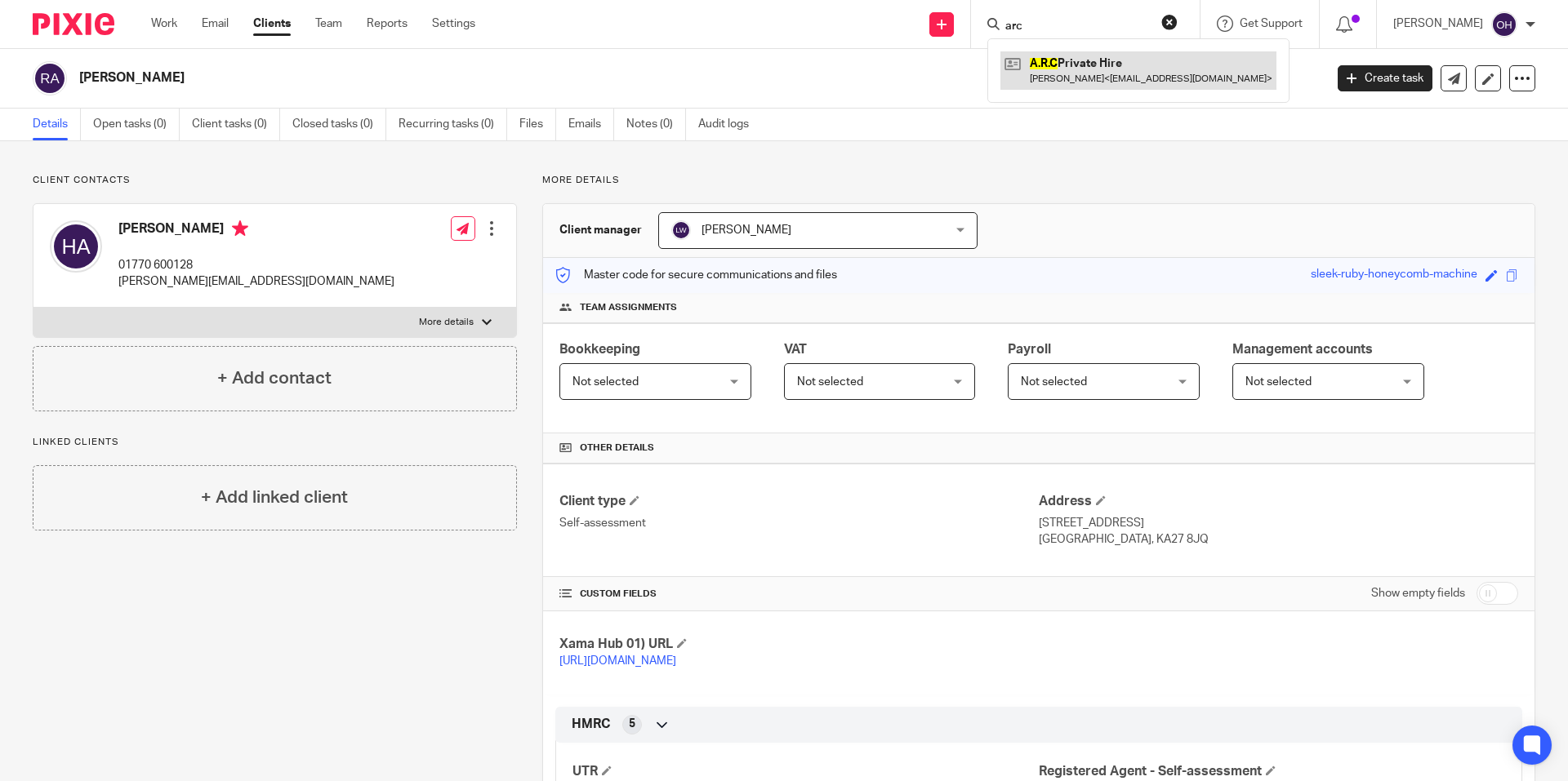
type input "arc"
click at [1083, 69] on link at bounding box center [1138, 70] width 276 height 37
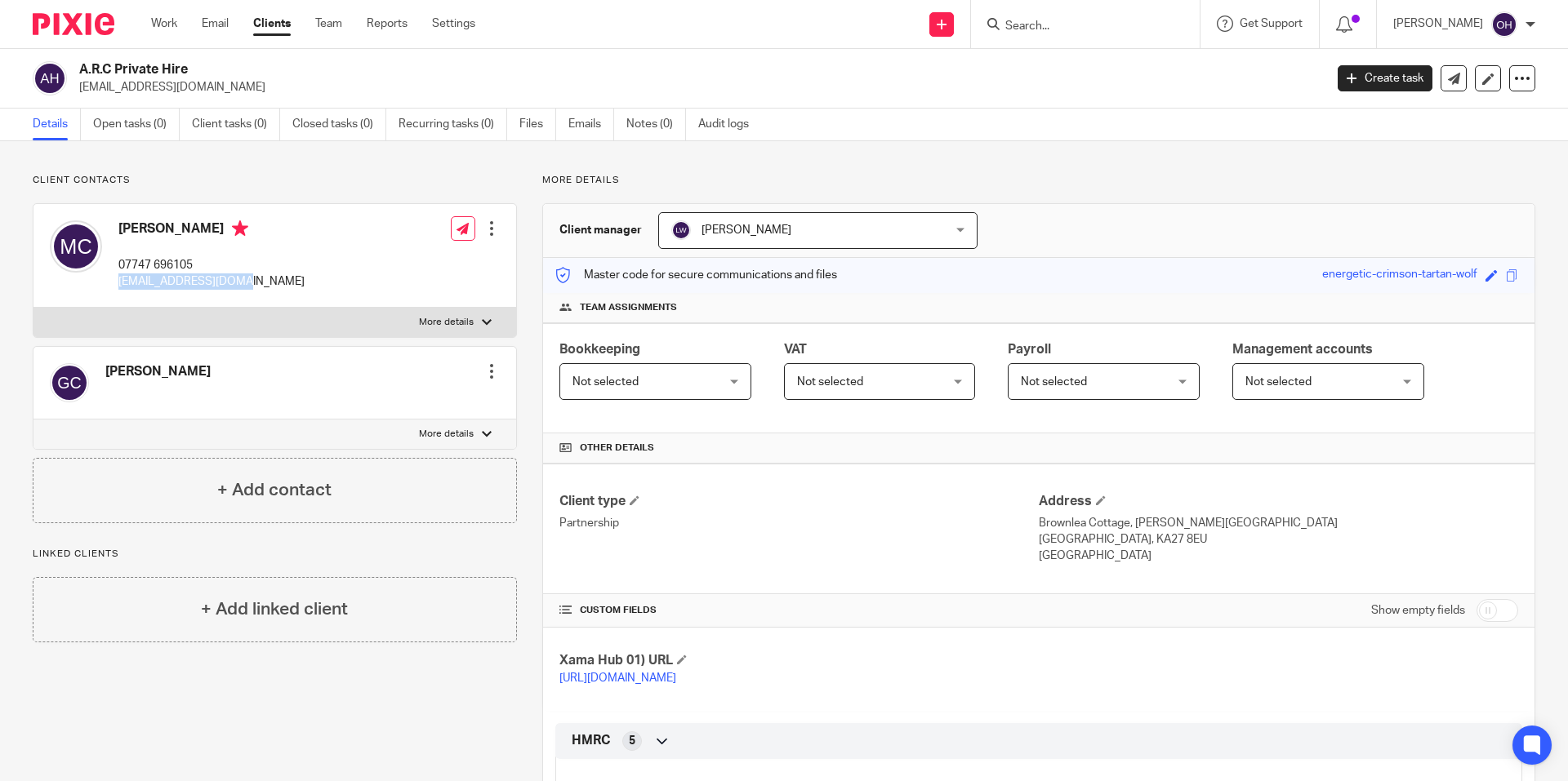
drag, startPoint x: 263, startPoint y: 287, endPoint x: 115, endPoint y: 287, distance: 148.0
click at [115, 287] on div "[PERSON_NAME] 07747 696105 [EMAIL_ADDRESS][DOMAIN_NAME] Edit contact Create cli…" at bounding box center [275, 255] width 483 height 104
copy p "[EMAIL_ADDRESS][DOMAIN_NAME]"
drag, startPoint x: 120, startPoint y: 225, endPoint x: 198, endPoint y: 230, distance: 78.2
click at [198, 230] on h4 "[PERSON_NAME]" at bounding box center [212, 230] width 186 height 20
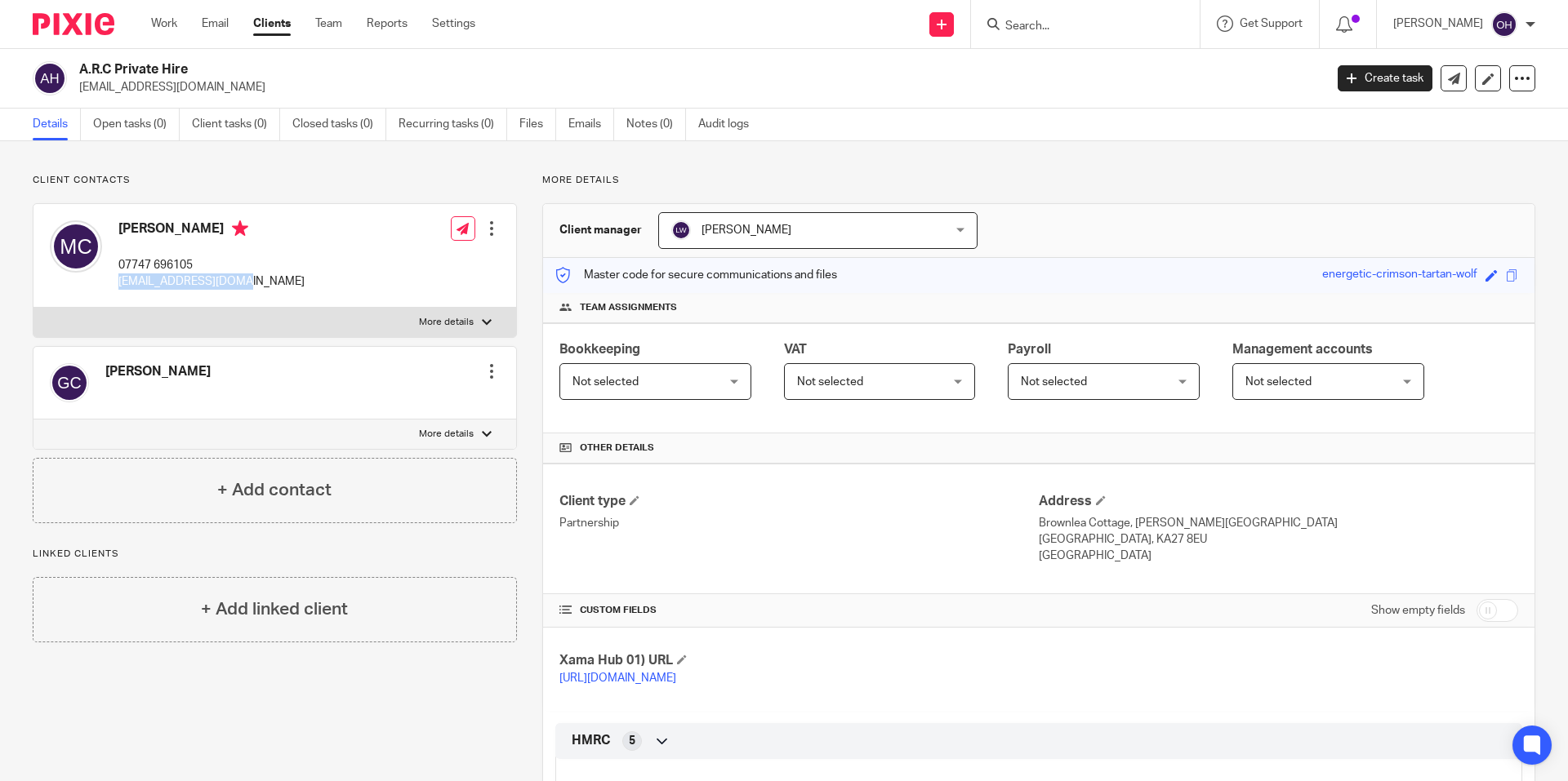
copy h4 "[PERSON_NAME]"
